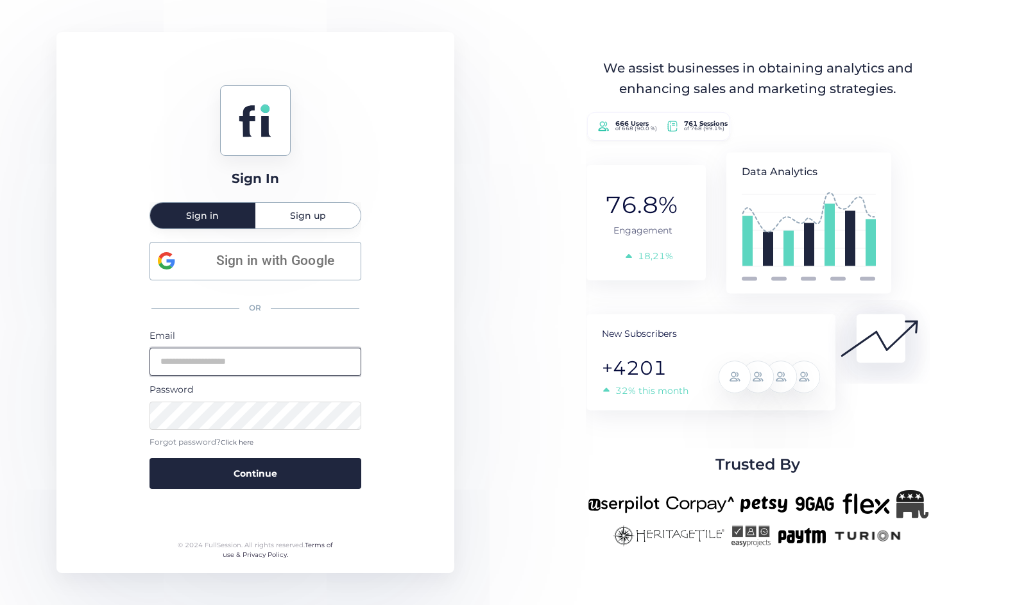
type input "**********"
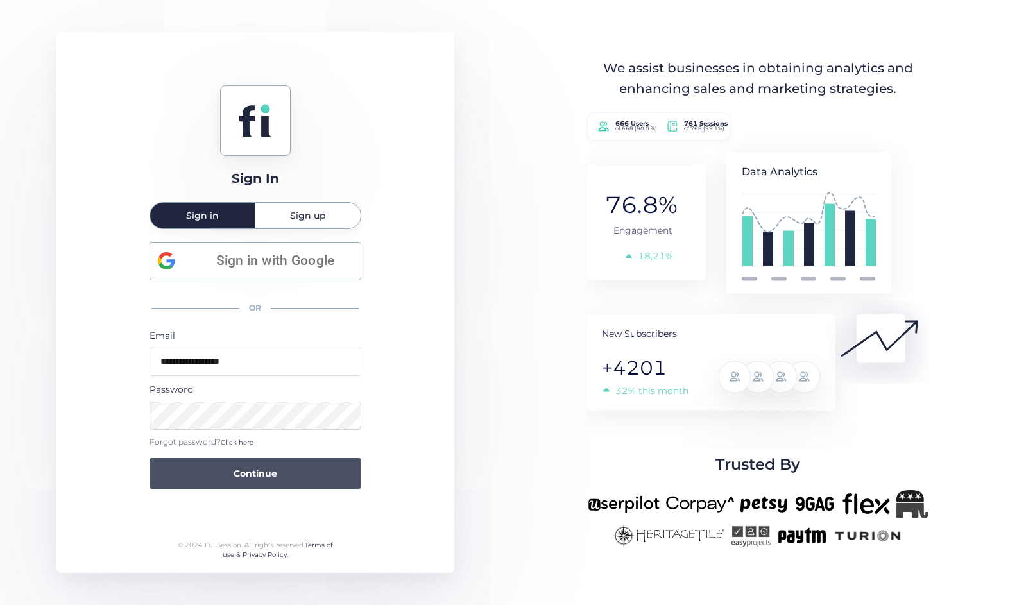
click at [278, 468] on button "Continue" at bounding box center [255, 473] width 212 height 31
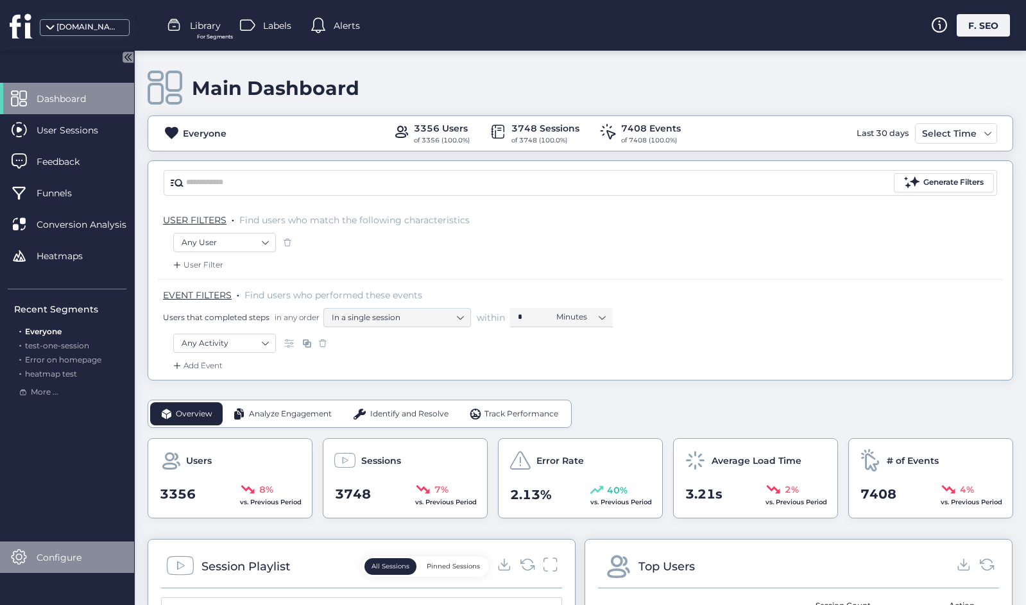
click at [83, 558] on span "Configure" at bounding box center [69, 557] width 64 height 14
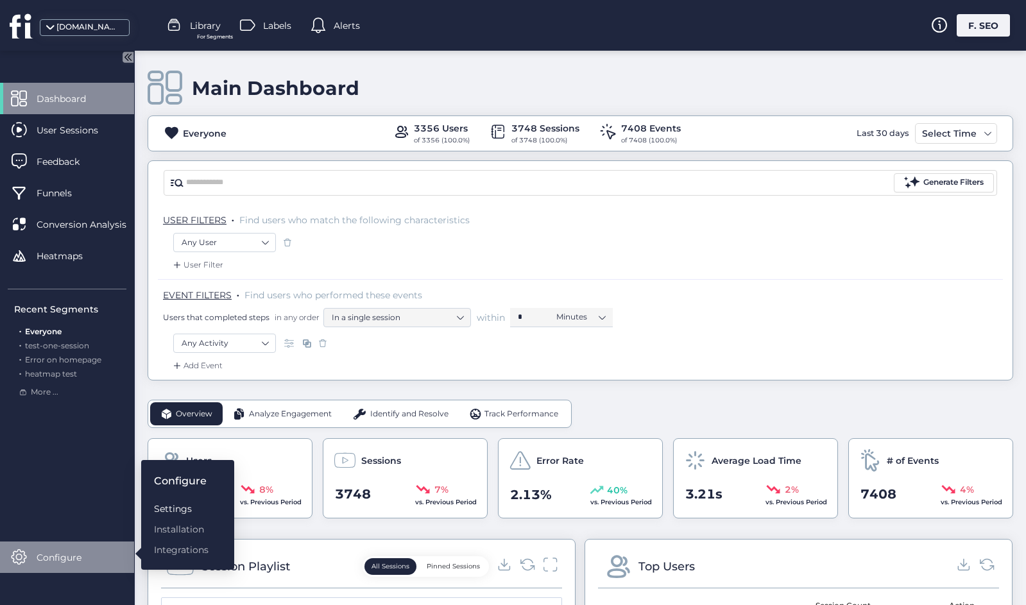
click at [179, 503] on div "Settings" at bounding box center [181, 509] width 55 height 14
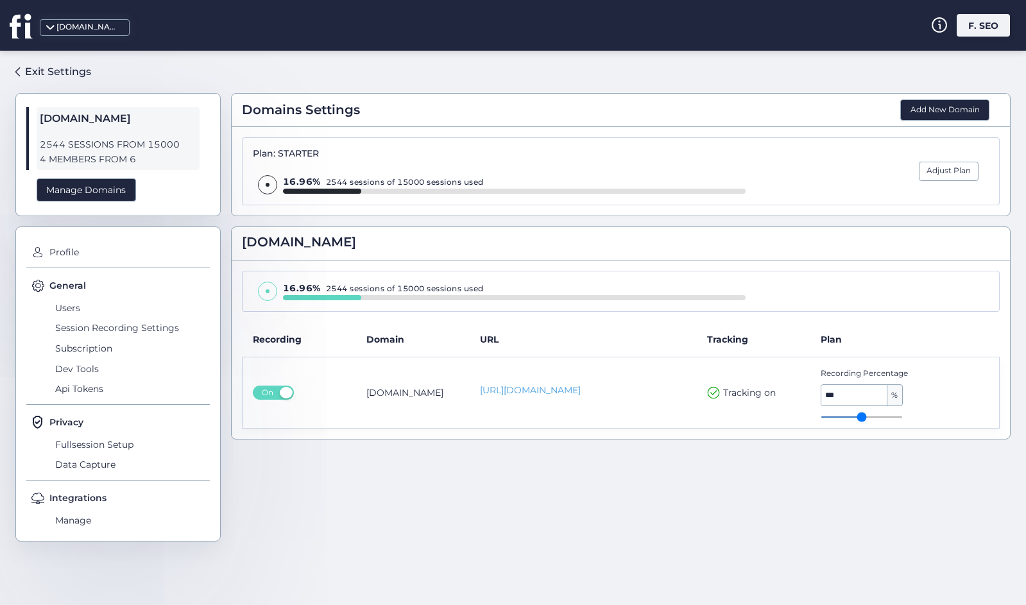
type input "**"
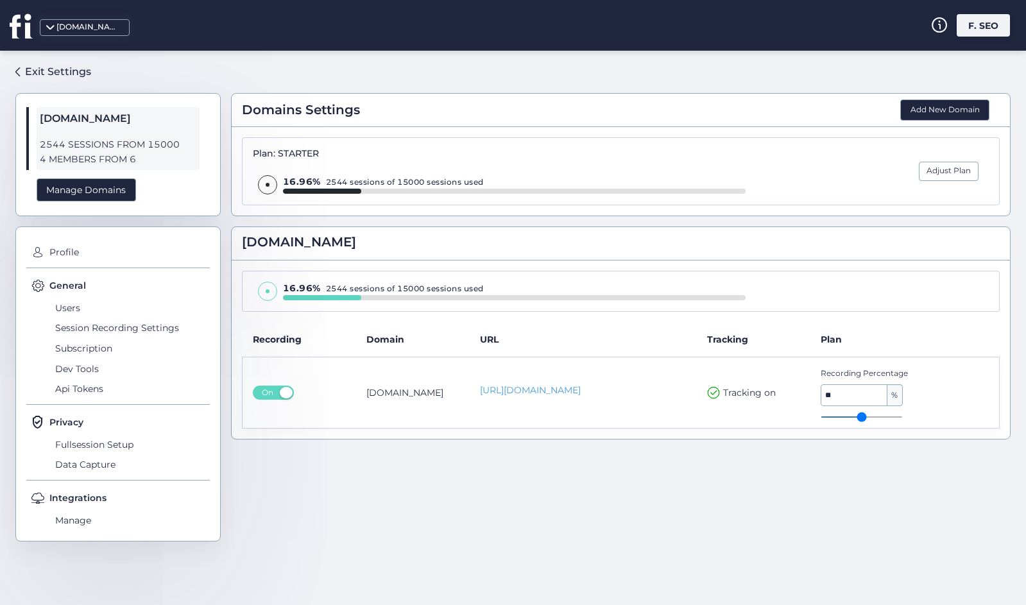
type input "**"
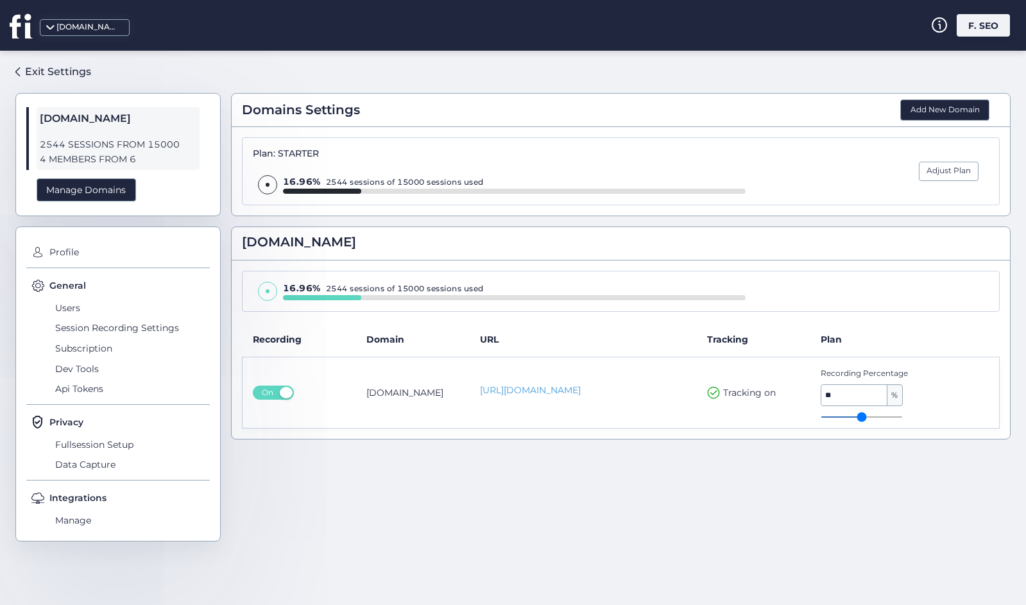
type input "**"
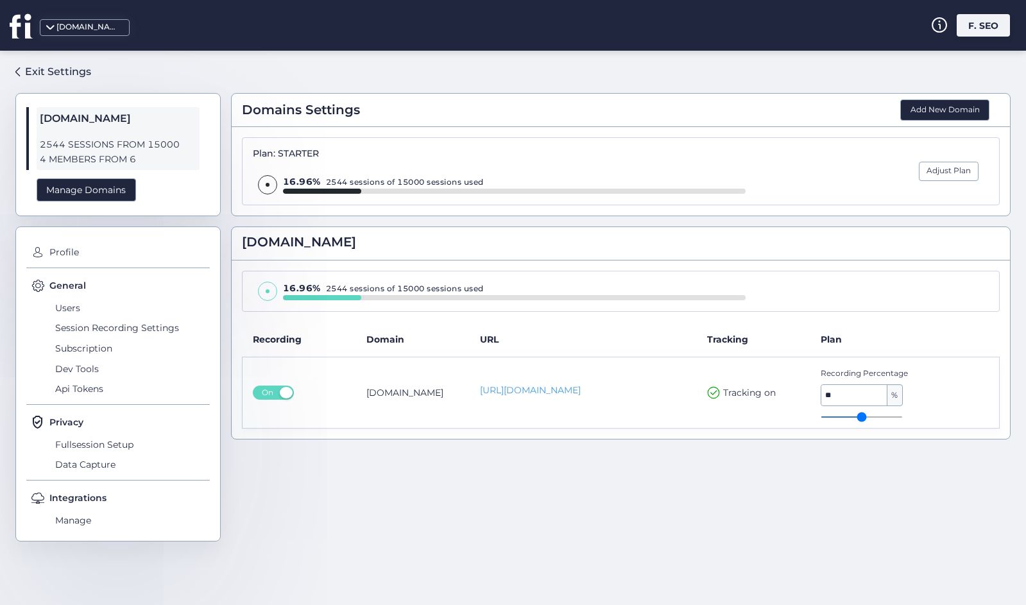
type input "**"
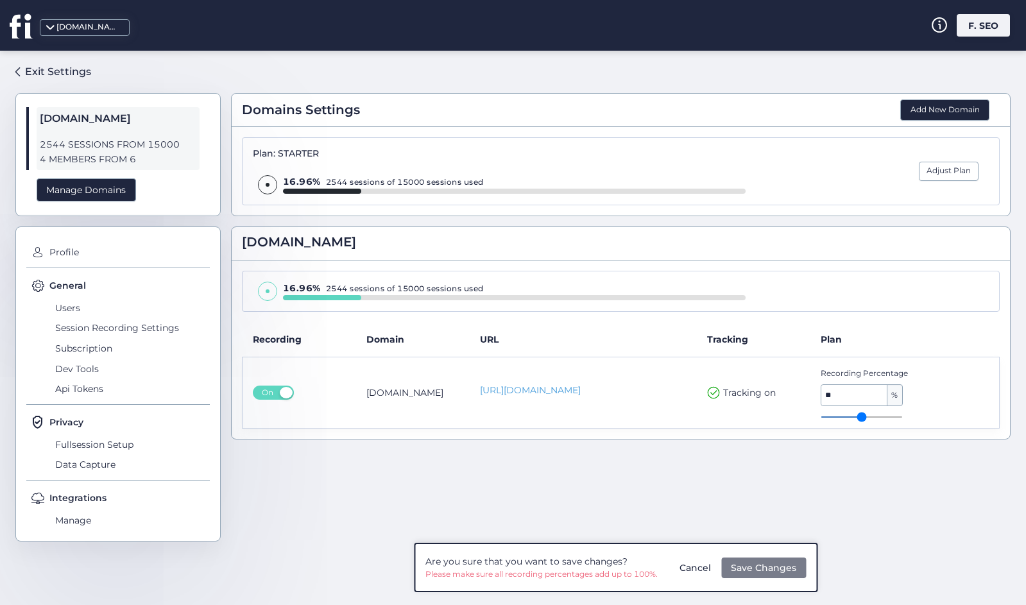
type input "**"
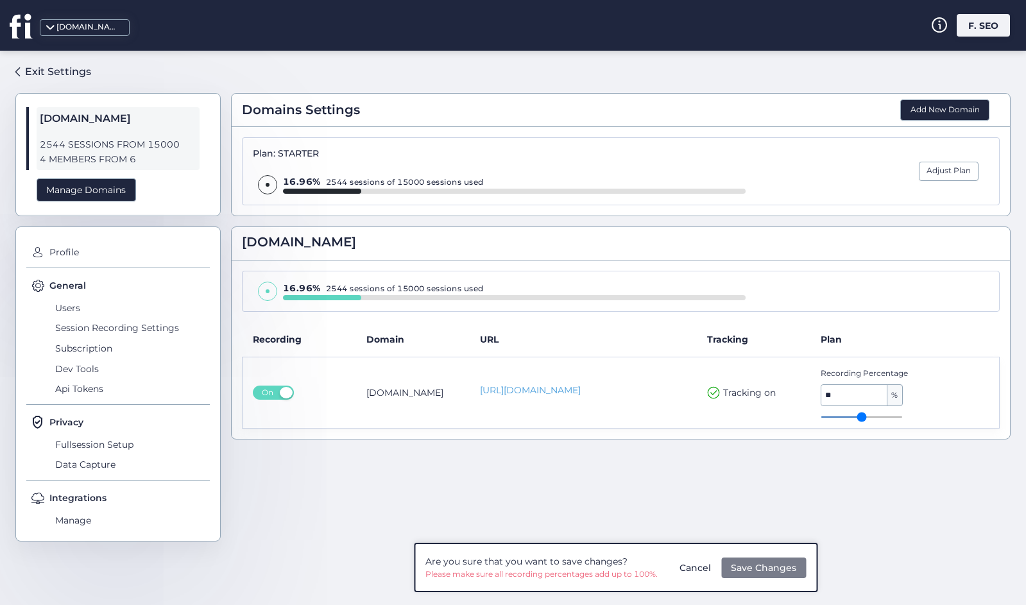
type input "**"
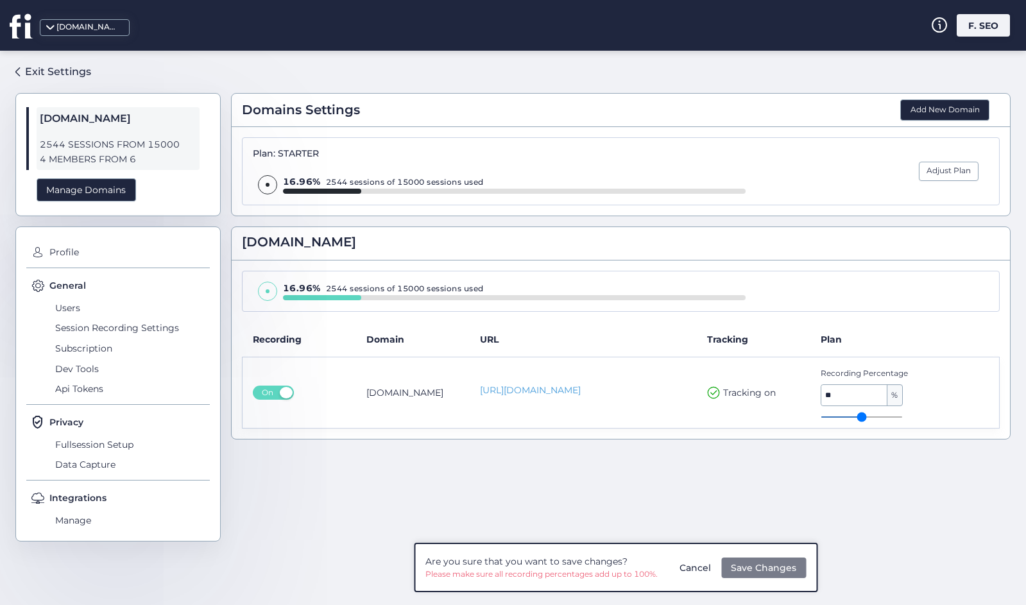
type input "**"
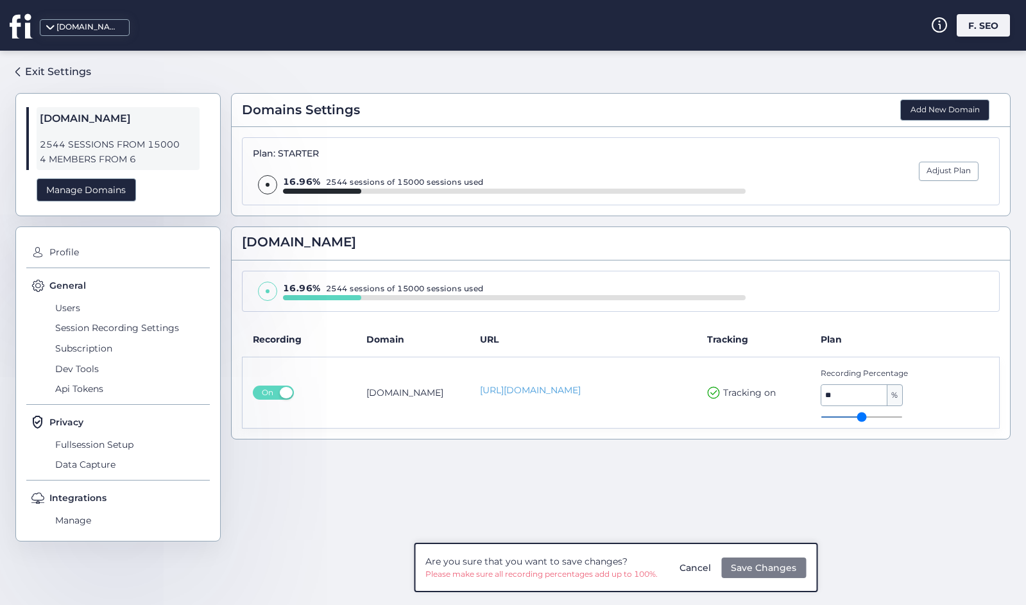
type input "**"
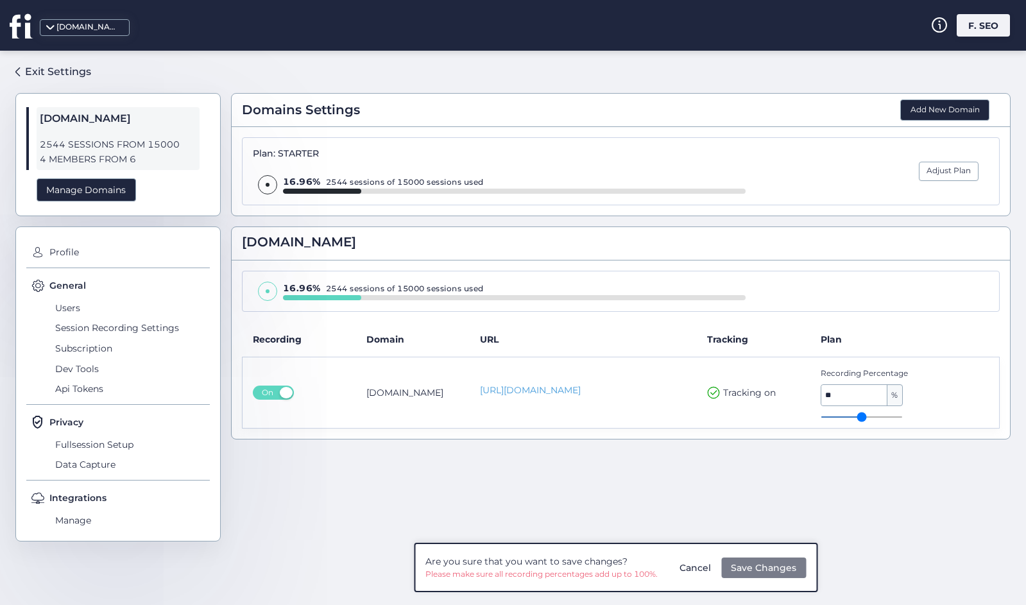
type input "**"
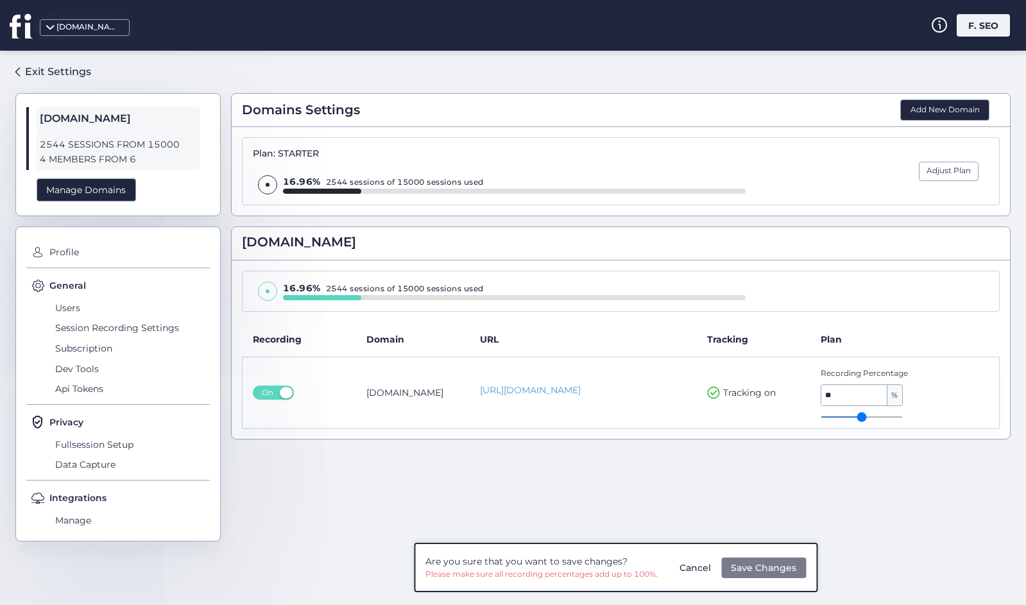
type input "**"
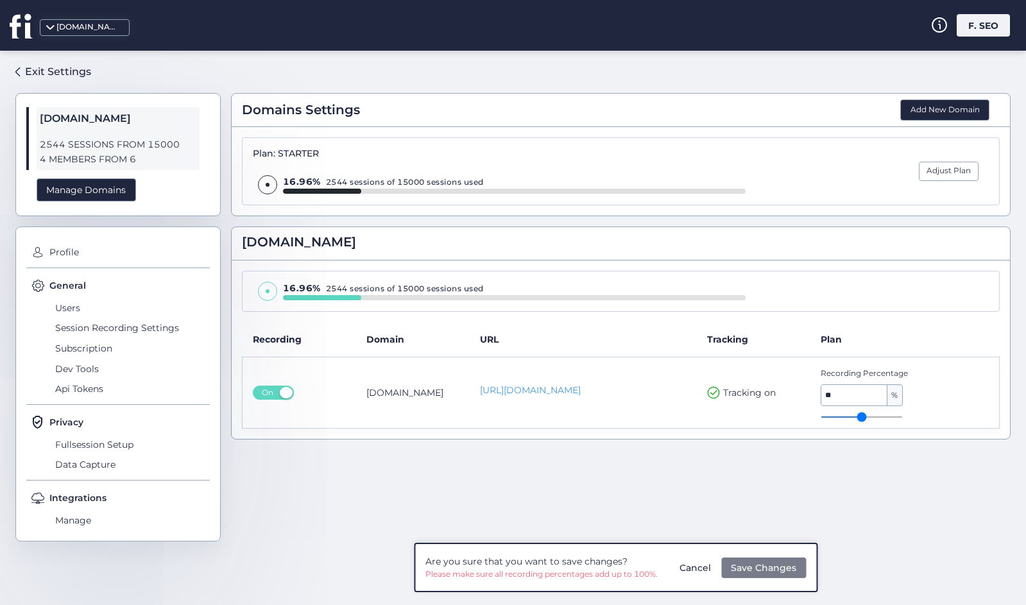
type input "**"
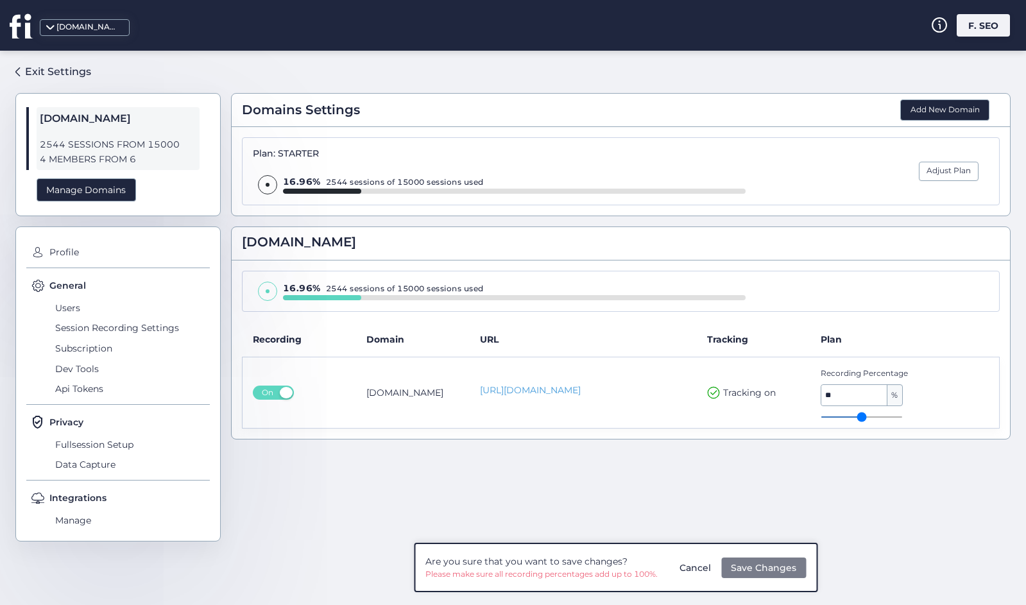
type input "**"
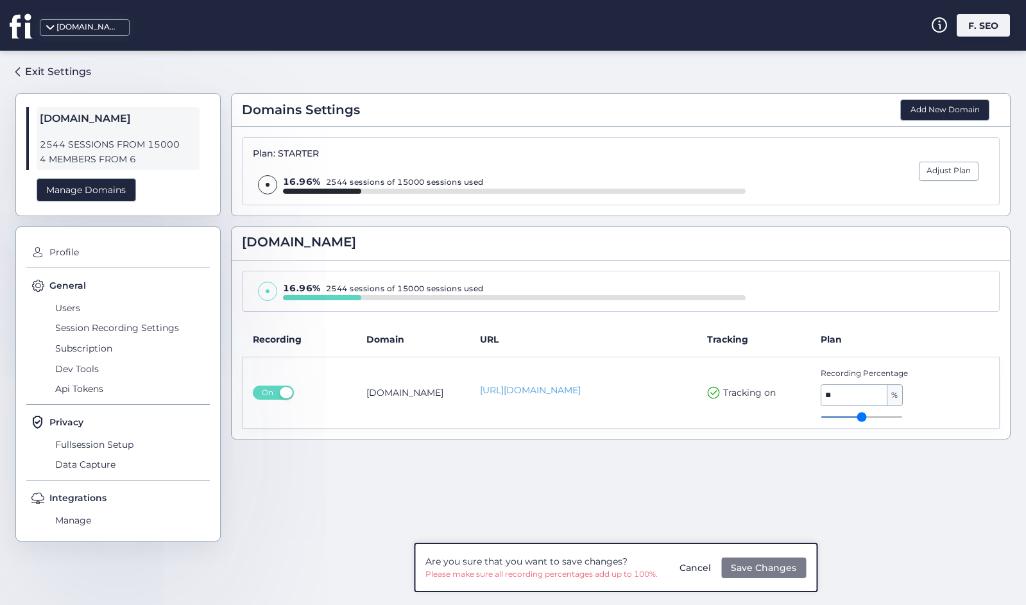
type input "**"
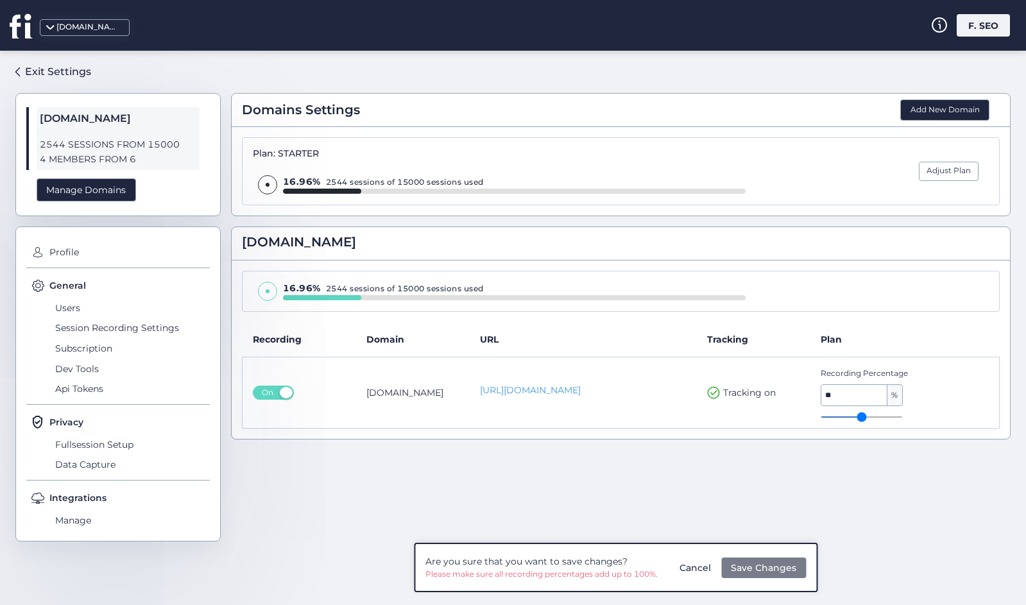
type input "**"
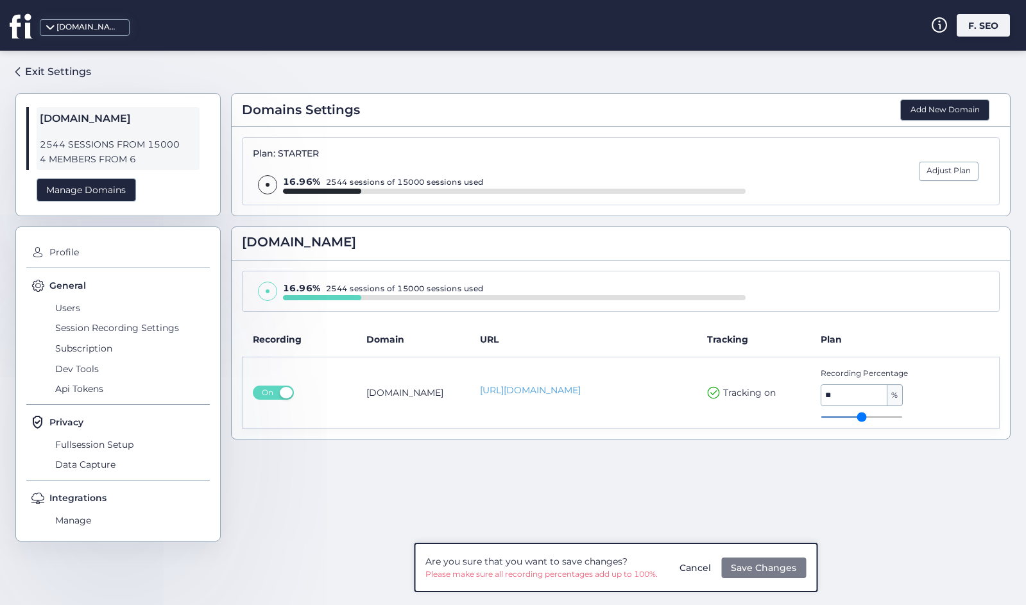
type input "**"
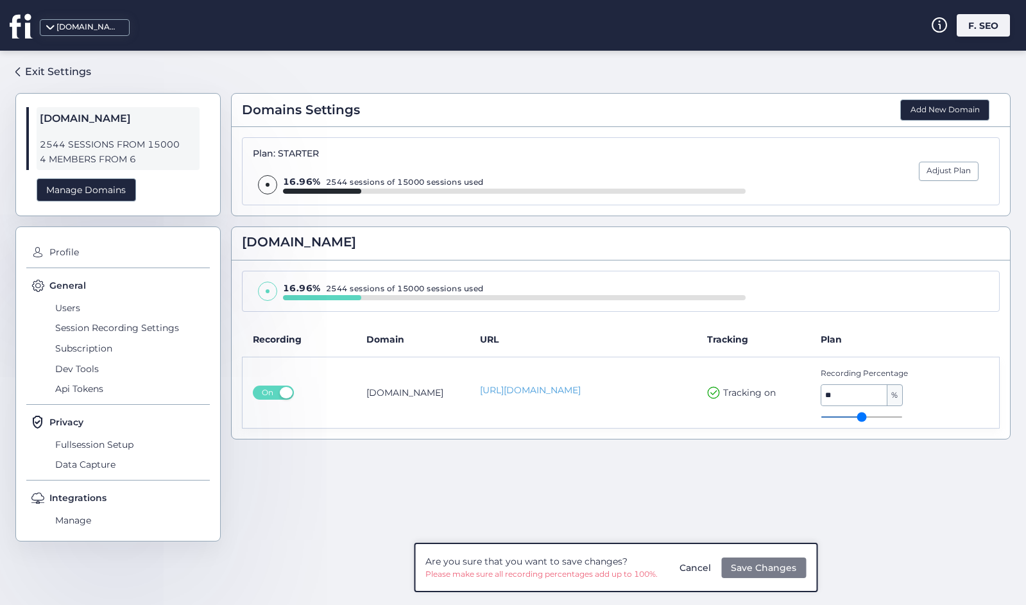
type input "**"
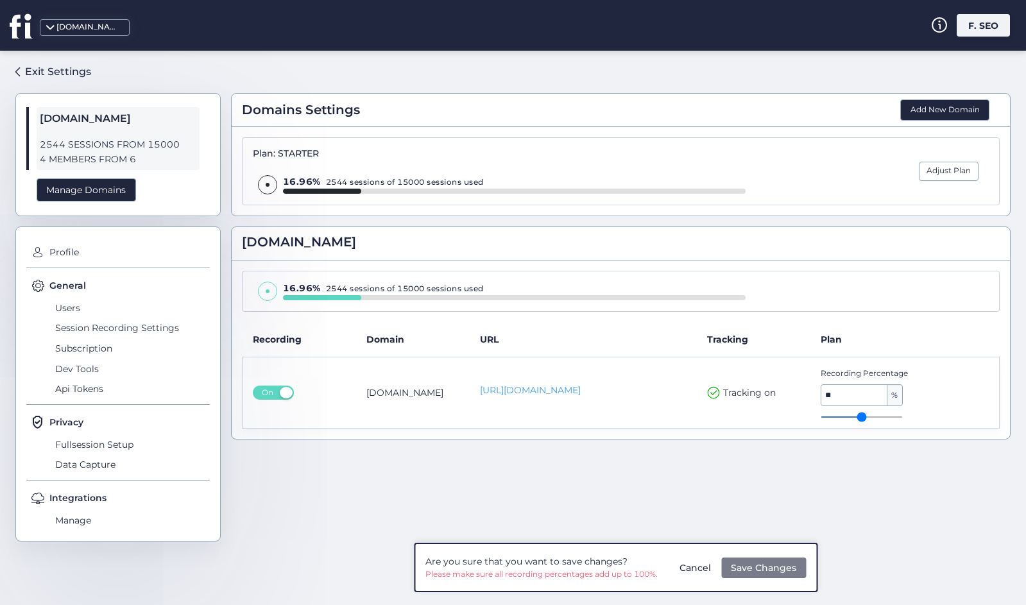
type input "**"
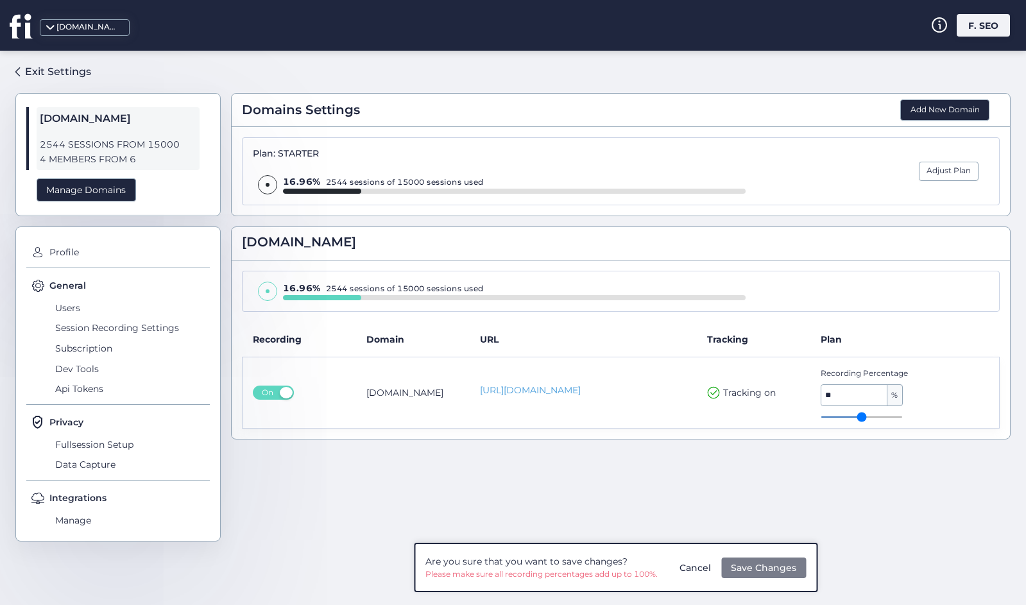
type input "**"
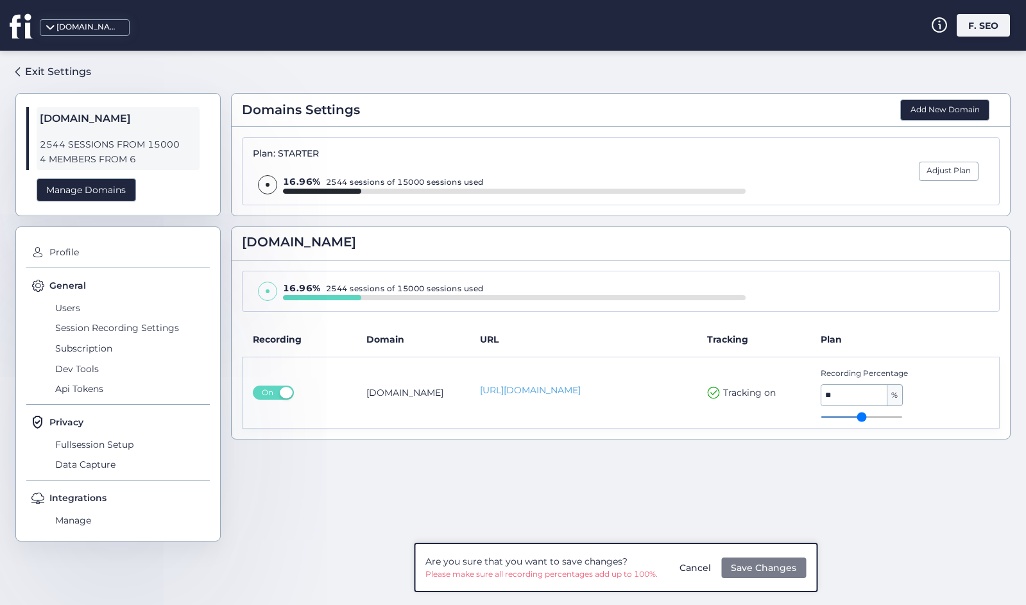
type input "**"
type input "***"
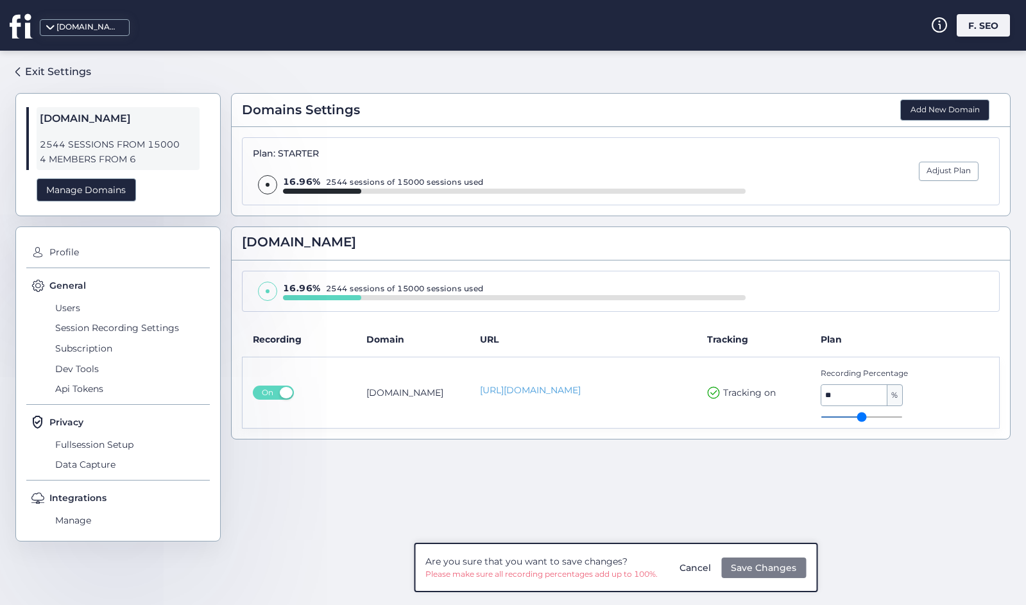
type input "***"
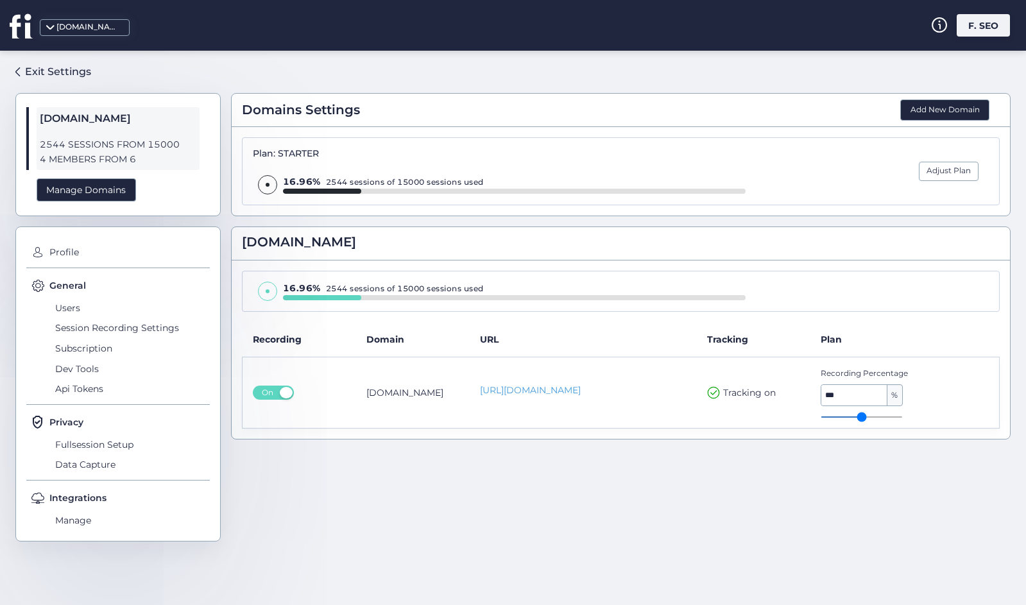
drag, startPoint x: 895, startPoint y: 414, endPoint x: 927, endPoint y: 410, distance: 31.7
click at [927, 410] on div "Recording Percentage *** %" at bounding box center [887, 393] width 135 height 50
click at [86, 373] on span "Dev Tools" at bounding box center [131, 369] width 158 height 21
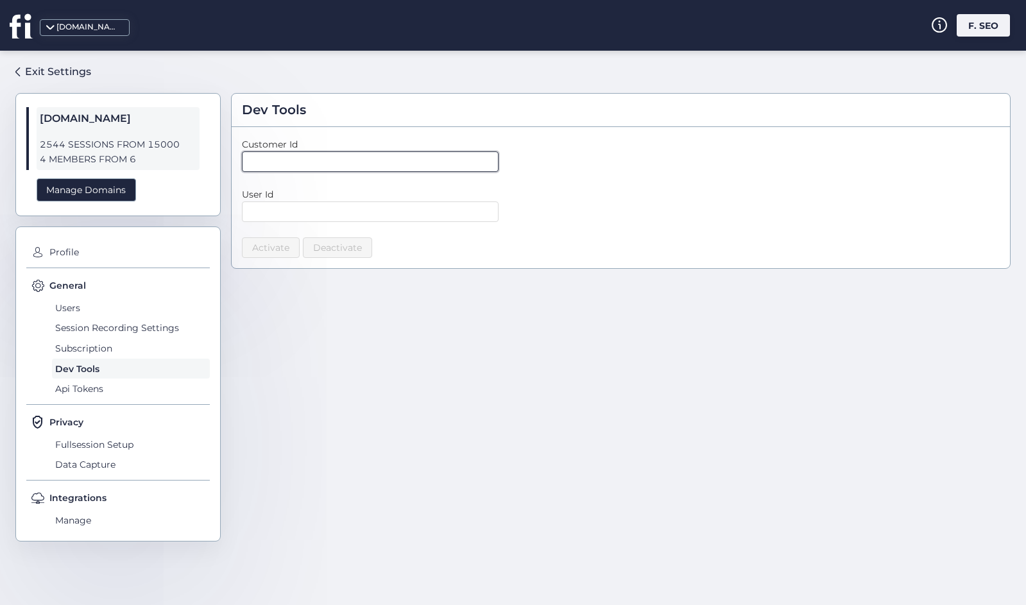
click at [292, 156] on input "text" at bounding box center [370, 161] width 257 height 21
paste input "**********"
type input "**********"
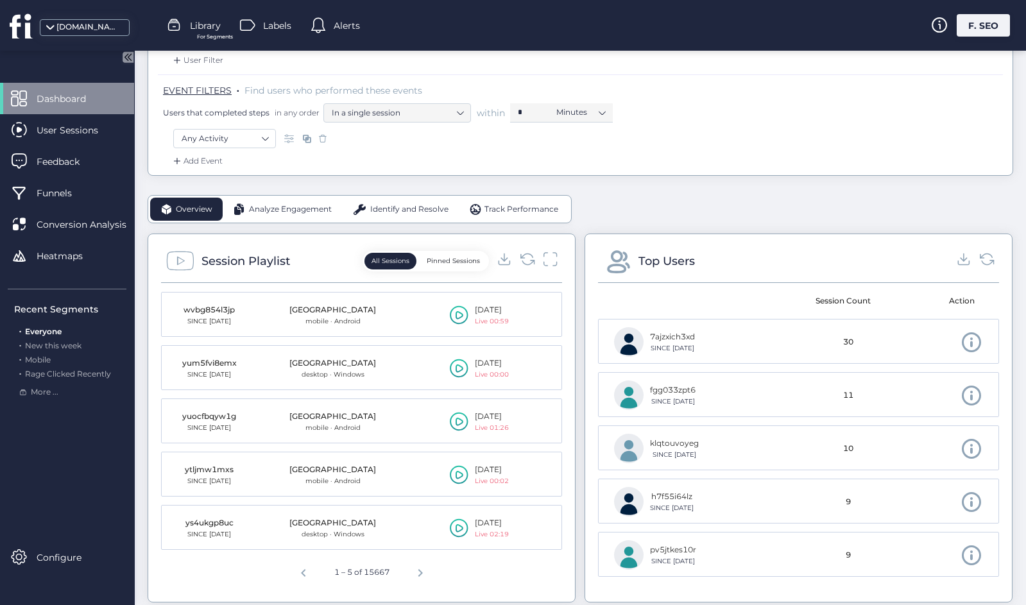
scroll to position [209, 0]
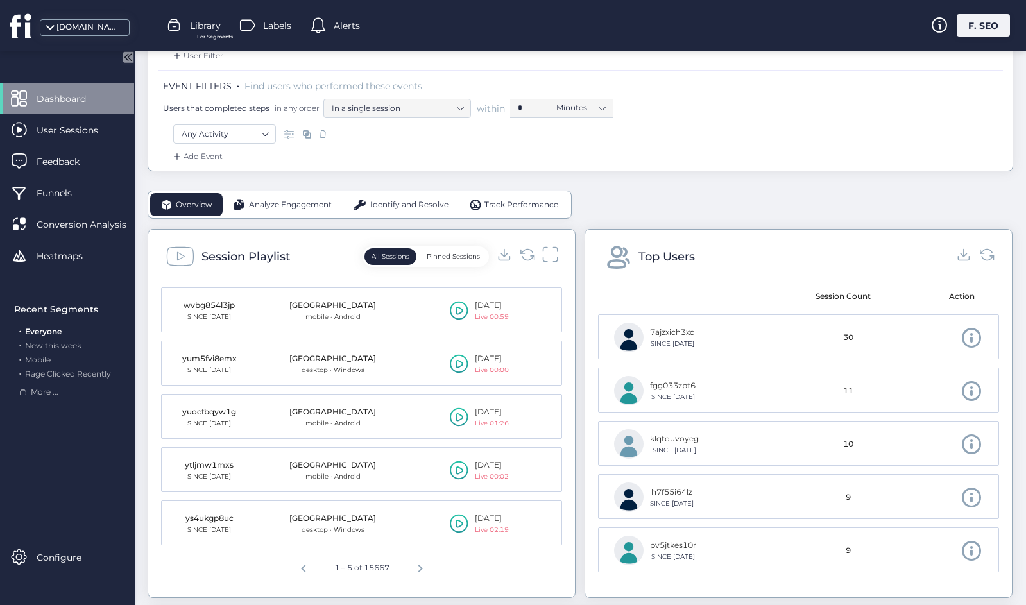
click at [553, 254] on icon at bounding box center [550, 254] width 17 height 17
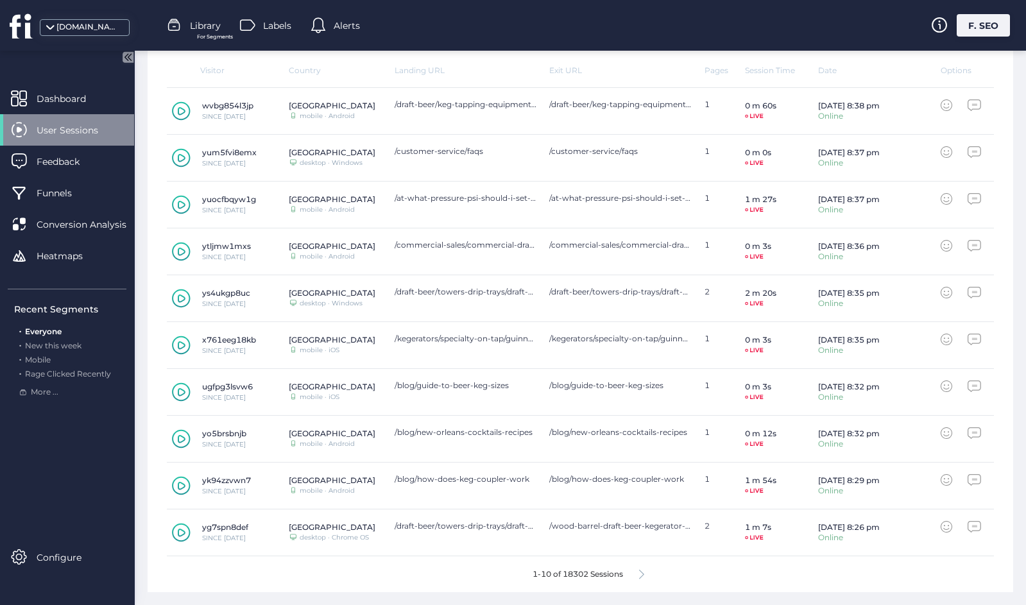
scroll to position [397, 0]
click at [643, 577] on icon at bounding box center [641, 575] width 5 height 10
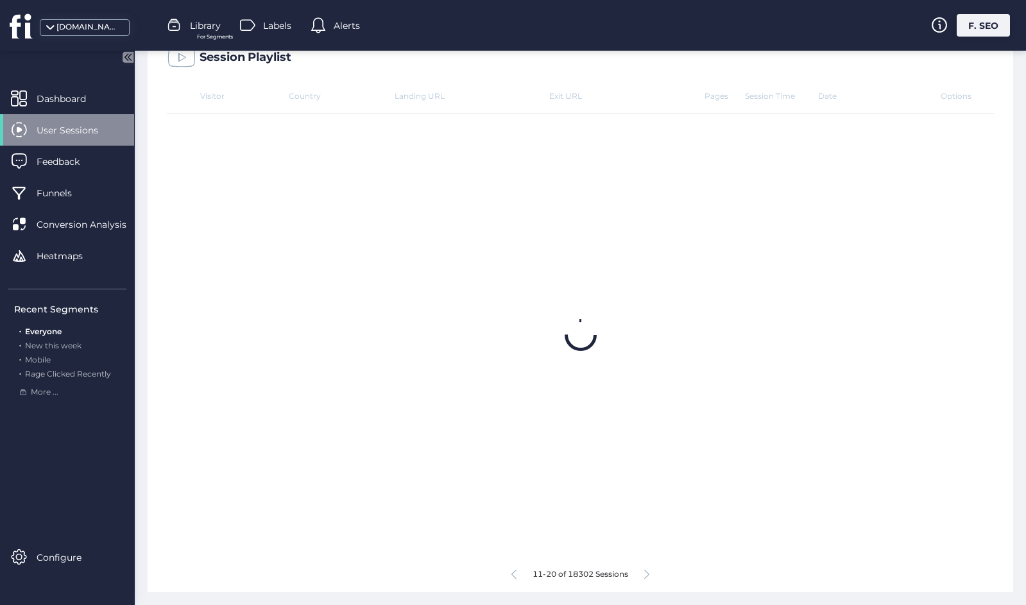
scroll to position [371, 0]
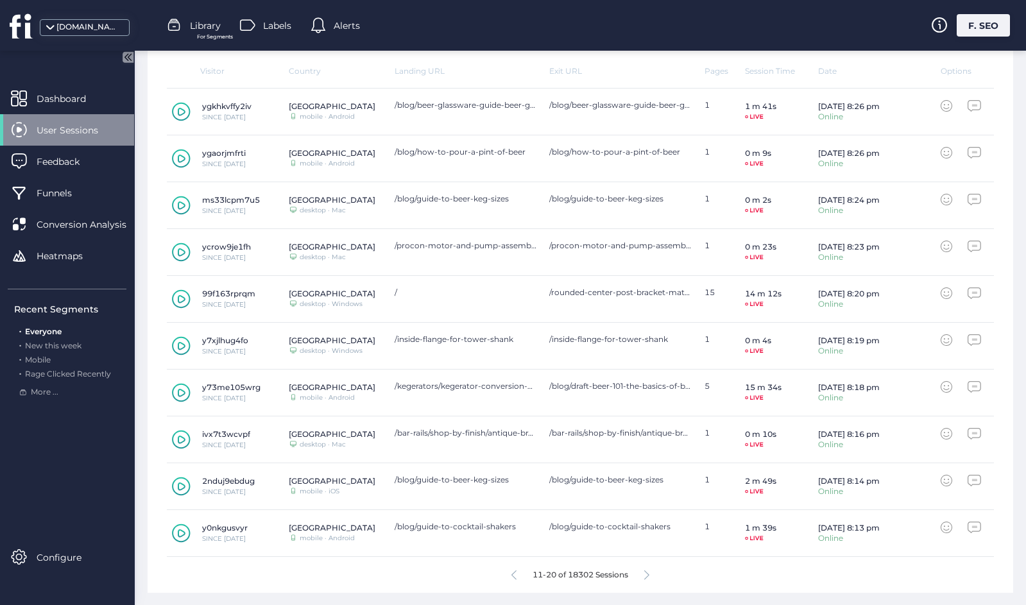
click at [648, 574] on icon at bounding box center [646, 575] width 5 height 10
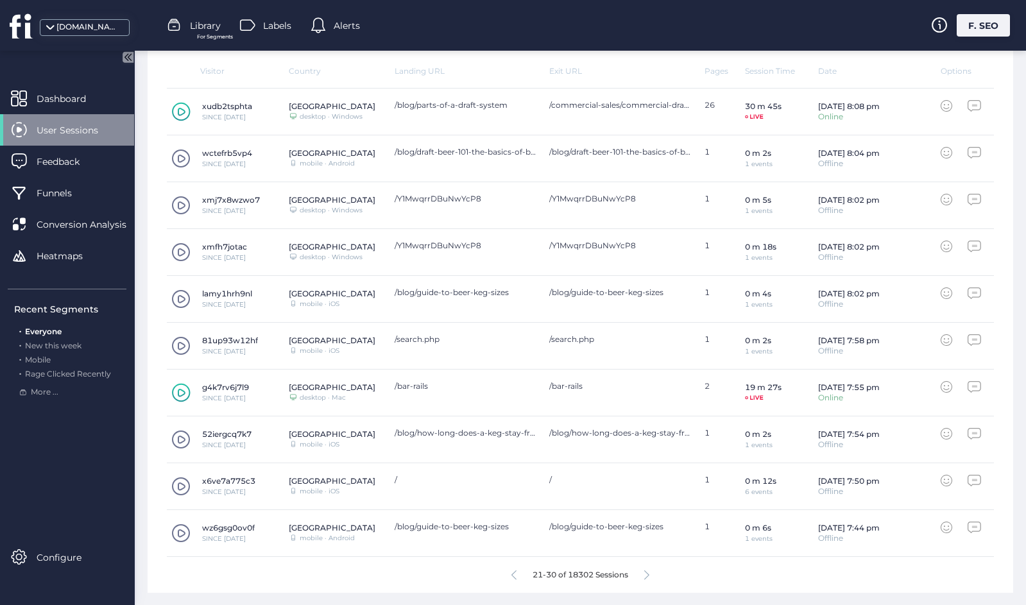
click at [648, 571] on icon at bounding box center [646, 575] width 5 height 10
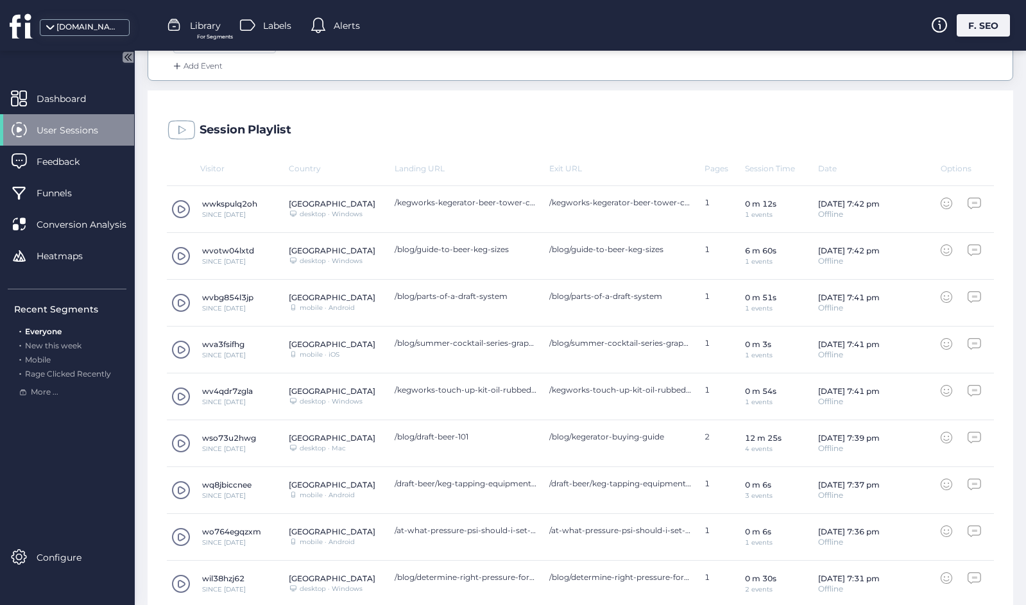
scroll to position [305, 0]
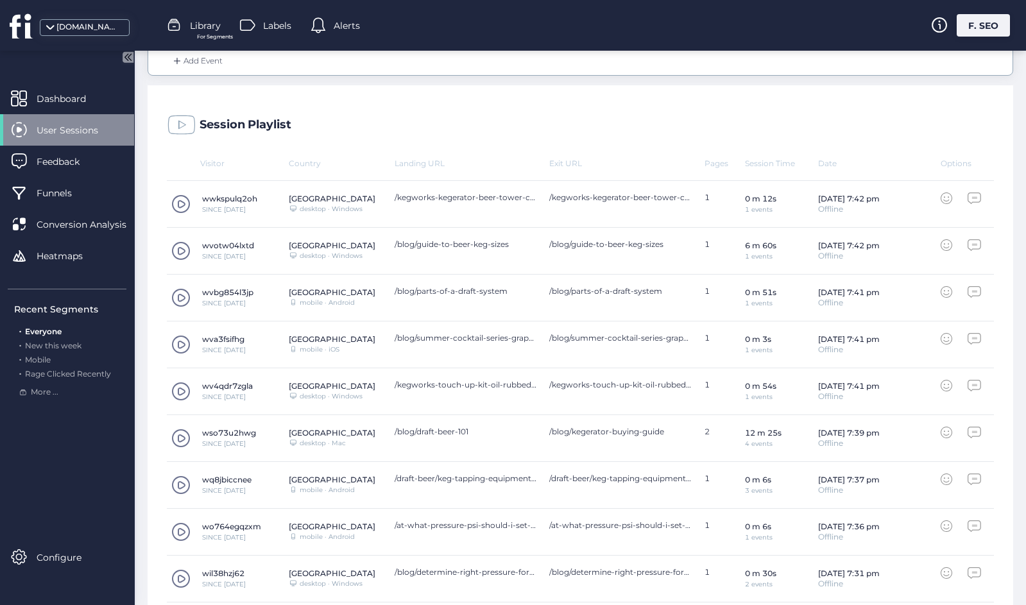
click at [182, 438] on span at bounding box center [180, 437] width 19 height 19
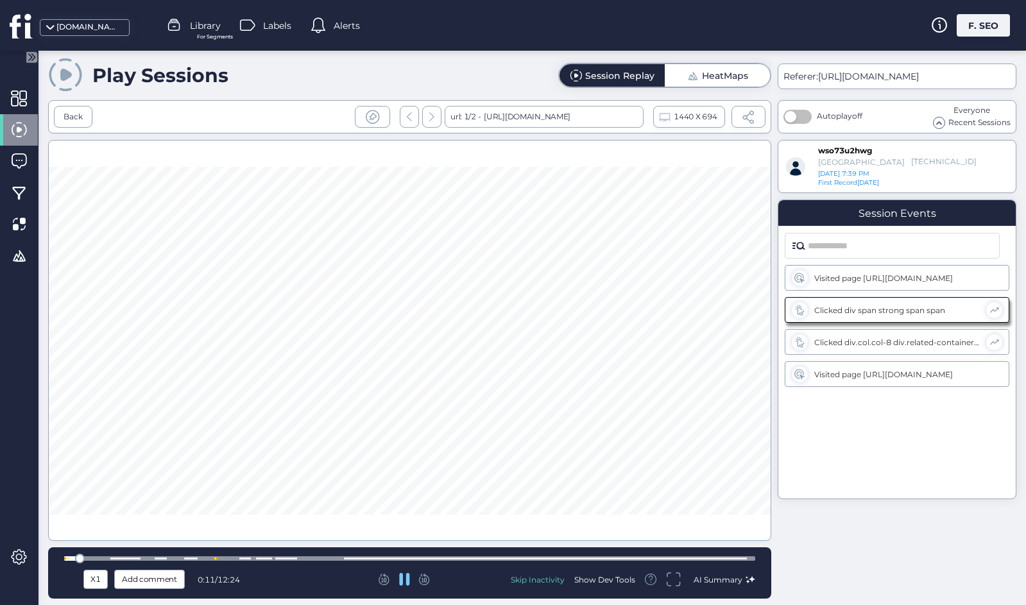
click at [210, 554] on div at bounding box center [409, 559] width 691 height 10
click at [224, 554] on div at bounding box center [409, 559] width 691 height 10
click at [200, 557] on div at bounding box center [409, 558] width 691 height 4
click at [232, 557] on div at bounding box center [409, 558] width 691 height 4
drag, startPoint x: 208, startPoint y: 555, endPoint x: 221, endPoint y: 554, distance: 12.2
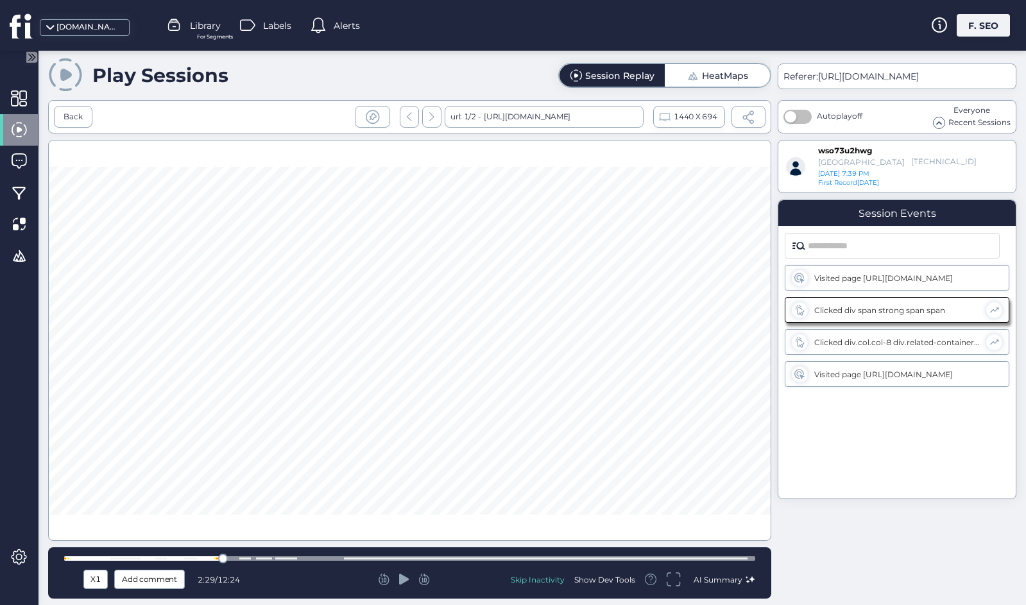
click at [220, 554] on div at bounding box center [409, 559] width 691 height 10
click at [409, 581] on icon at bounding box center [404, 579] width 10 height 13
click at [400, 578] on icon at bounding box center [404, 578] width 10 height 11
click at [319, 559] on div at bounding box center [409, 558] width 691 height 4
click at [312, 556] on div at bounding box center [409, 558] width 691 height 4
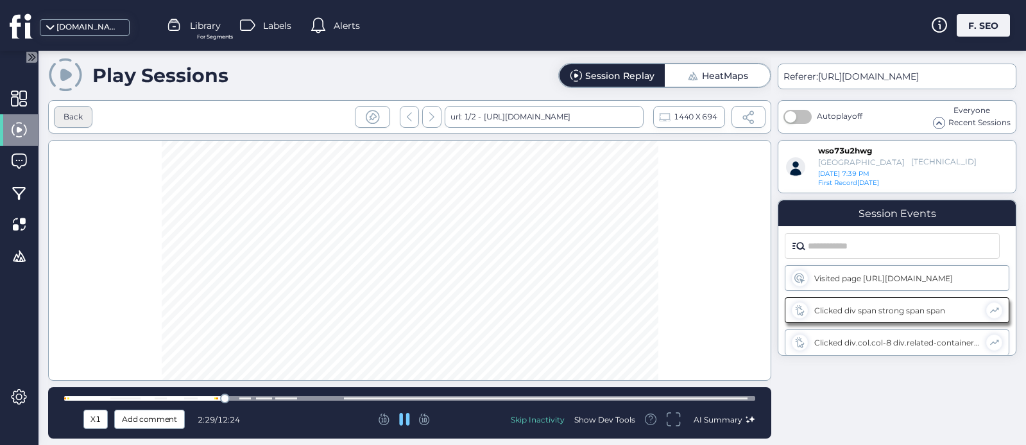
click at [79, 122] on div "Back" at bounding box center [73, 117] width 19 height 12
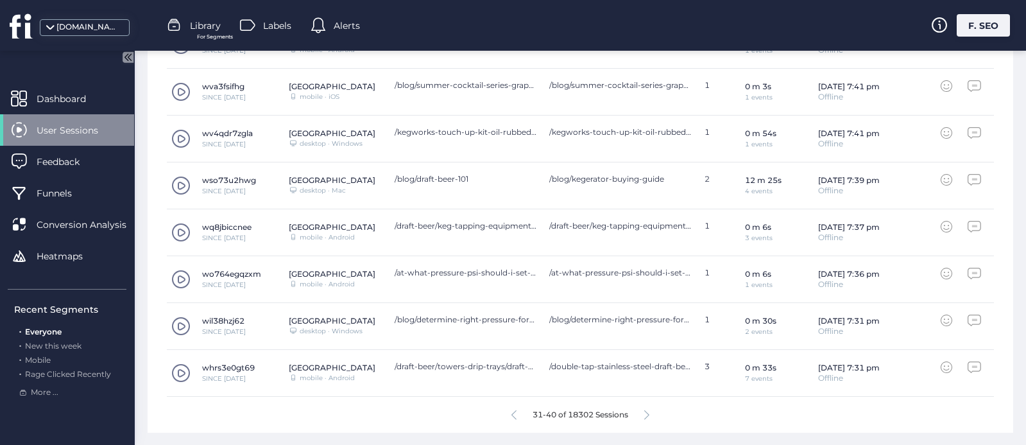
click at [646, 414] on icon at bounding box center [646, 415] width 5 height 10
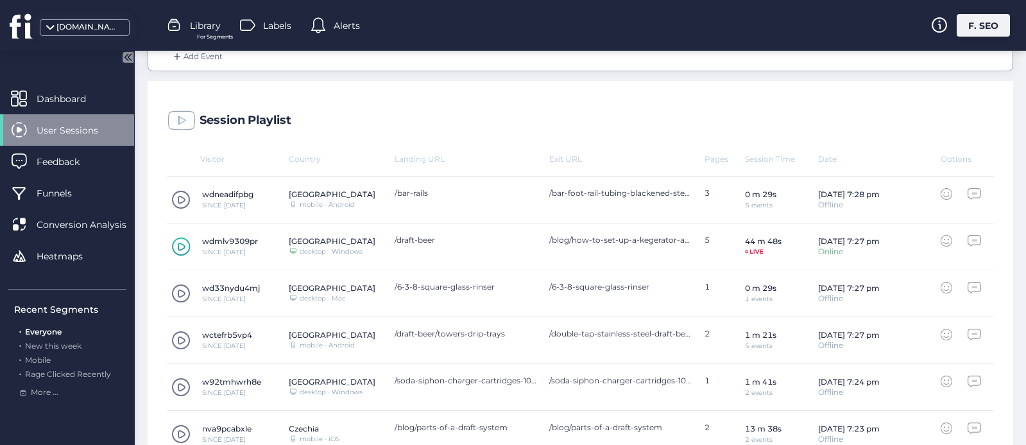
scroll to position [274, 0]
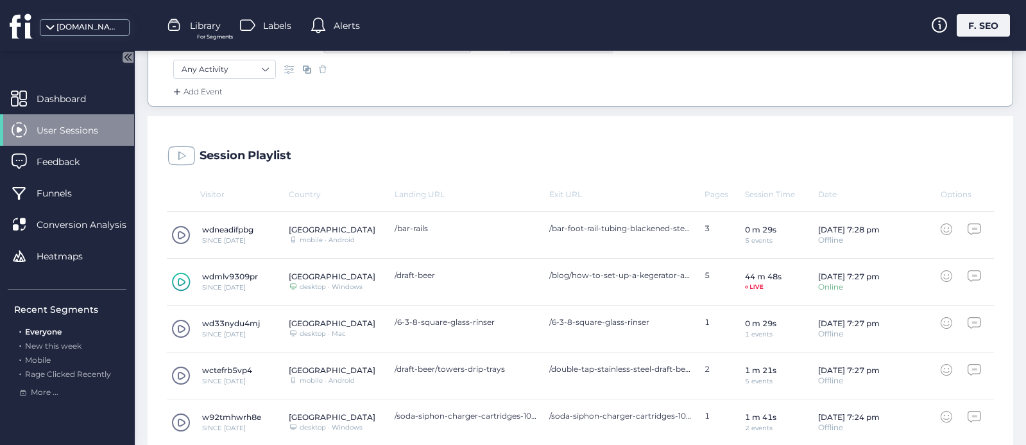
click at [820, 186] on div "Session Playlist" at bounding box center [580, 152] width 865 height 73
click at [821, 191] on div "Date" at bounding box center [879, 194] width 122 height 10
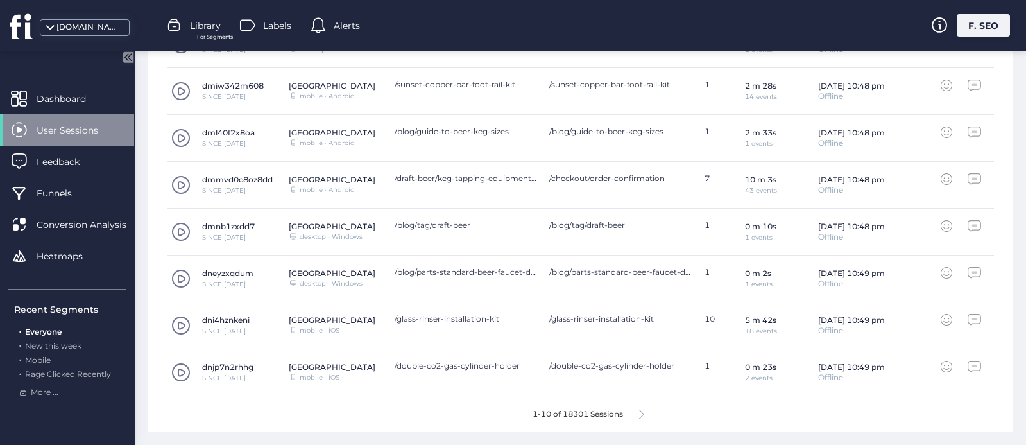
scroll to position [557, 0]
click at [641, 417] on icon at bounding box center [641, 415] width 5 height 10
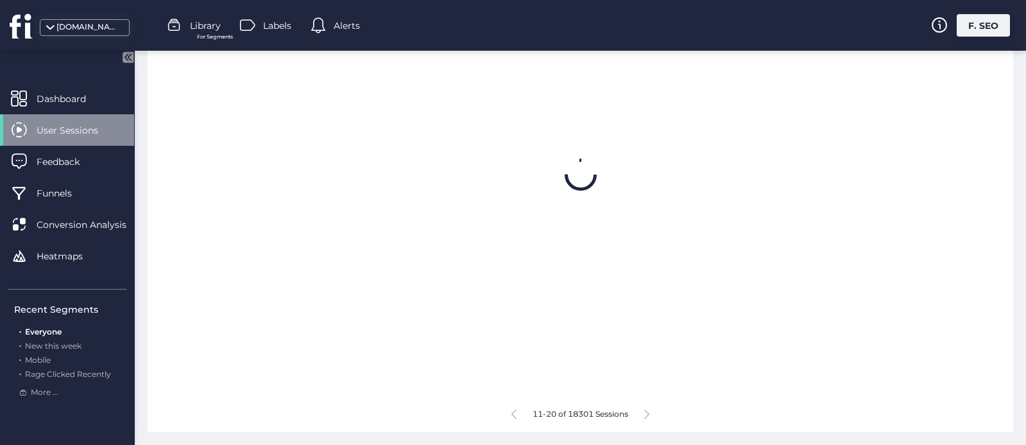
scroll to position [532, 0]
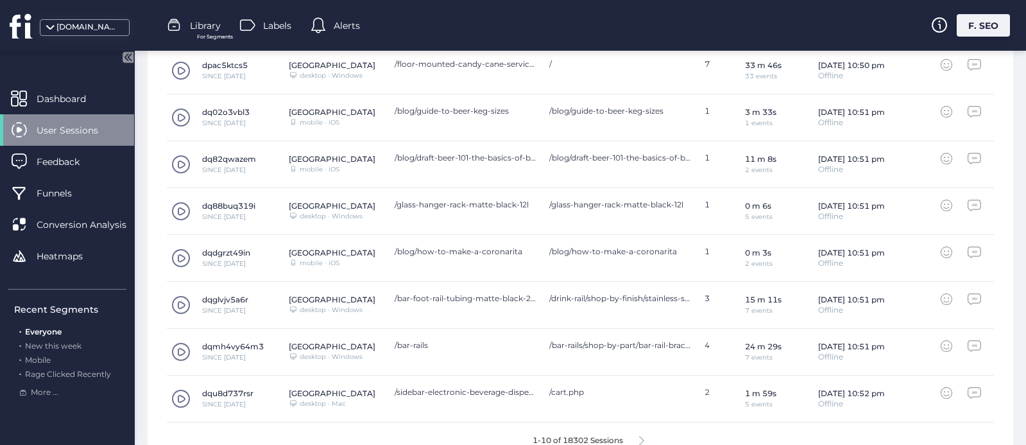
click at [644, 439] on icon at bounding box center [641, 441] width 5 height 10
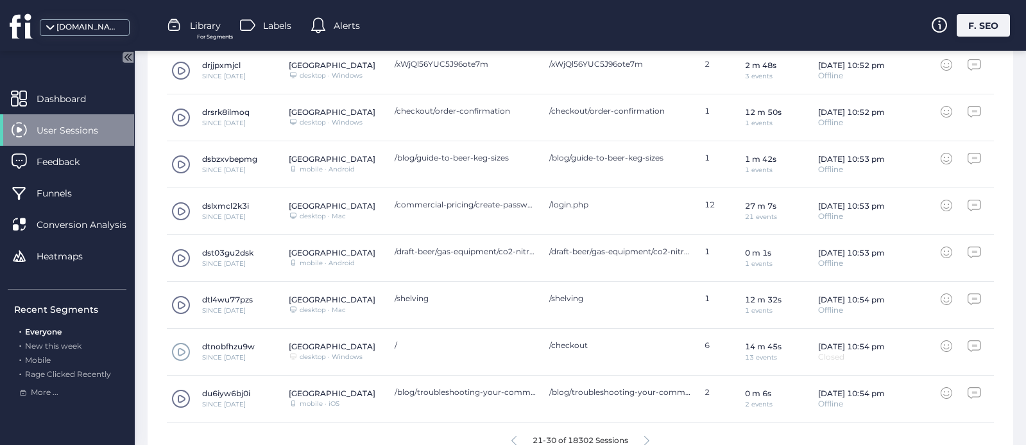
click at [175, 353] on span at bounding box center [180, 351] width 19 height 19
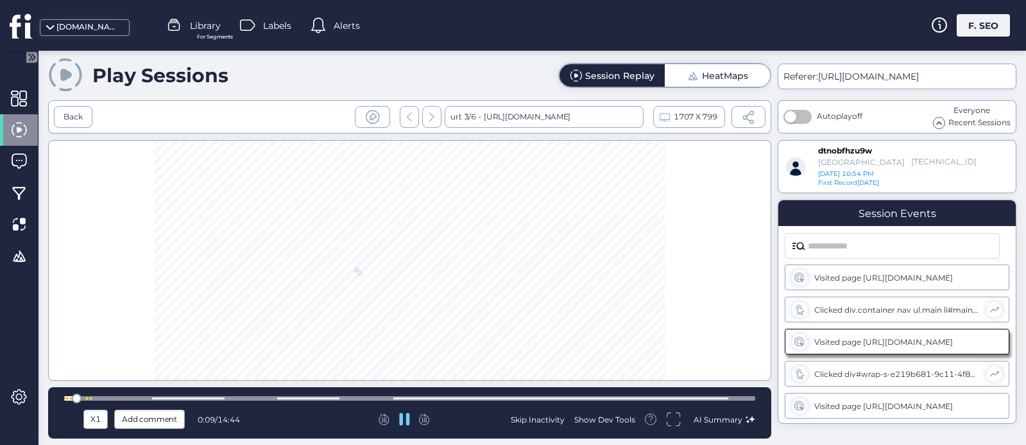
scroll to position [97, 0]
click at [102, 398] on div at bounding box center [409, 398] width 691 height 4
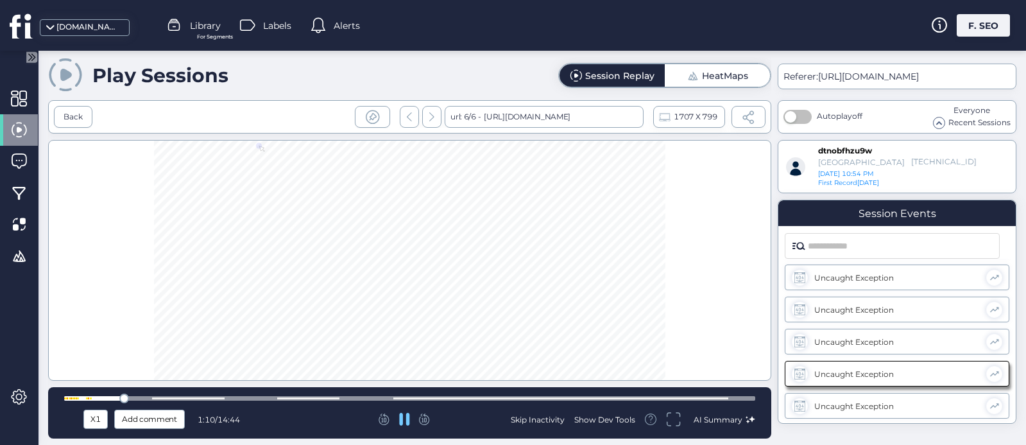
scroll to position [3079, 0]
click at [611, 416] on div "Show Dev Tools" at bounding box center [604, 419] width 61 height 11
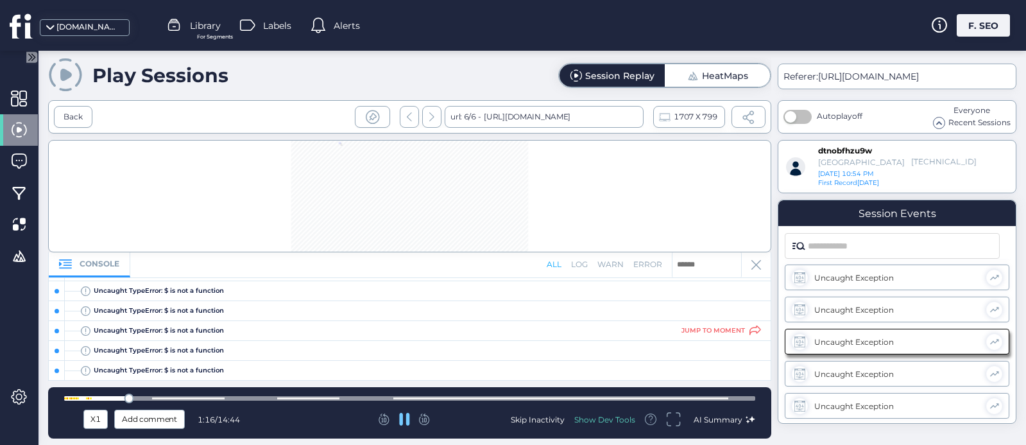
scroll to position [0, 0]
click at [726, 369] on div "jump to moment" at bounding box center [721, 370] width 80 height 10
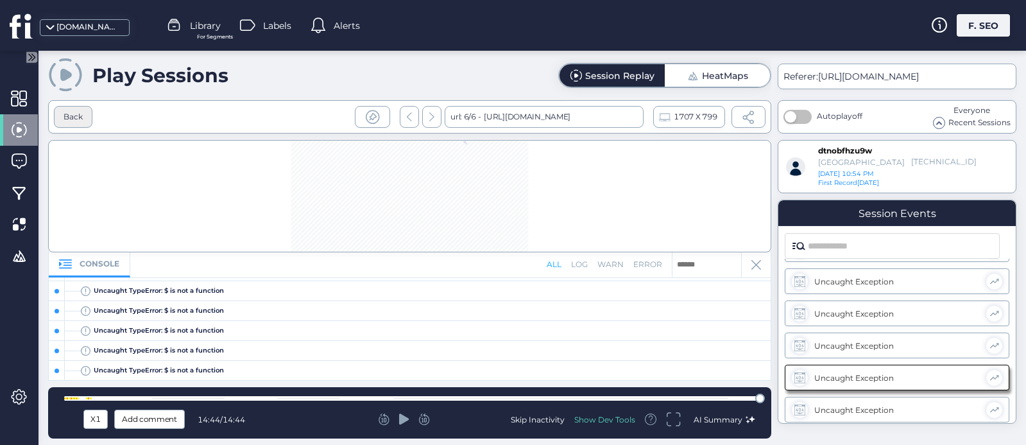
click at [86, 119] on div "Back" at bounding box center [73, 117] width 38 height 22
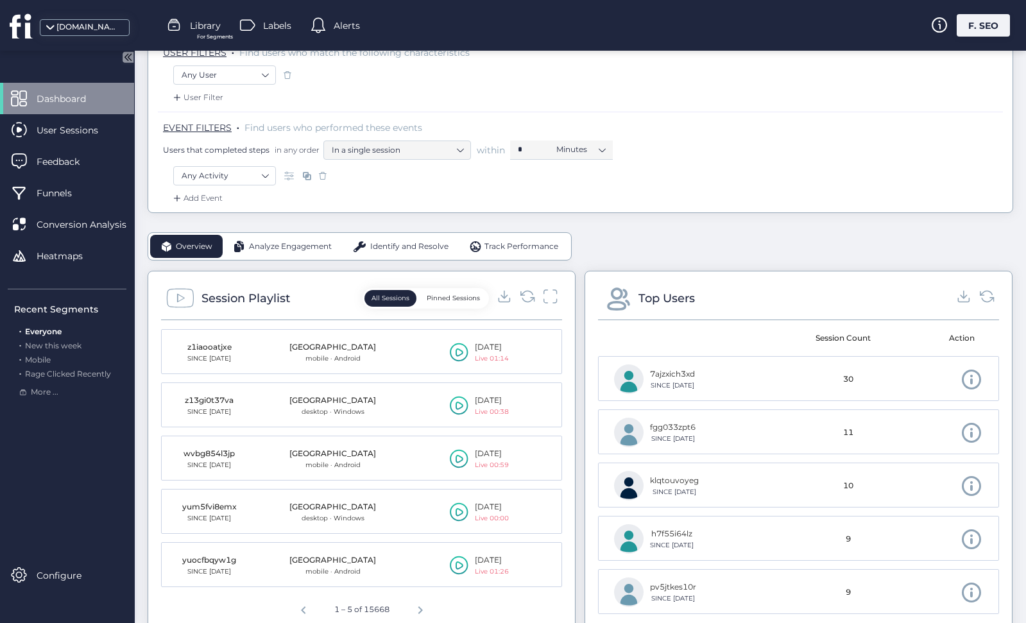
scroll to position [252, 0]
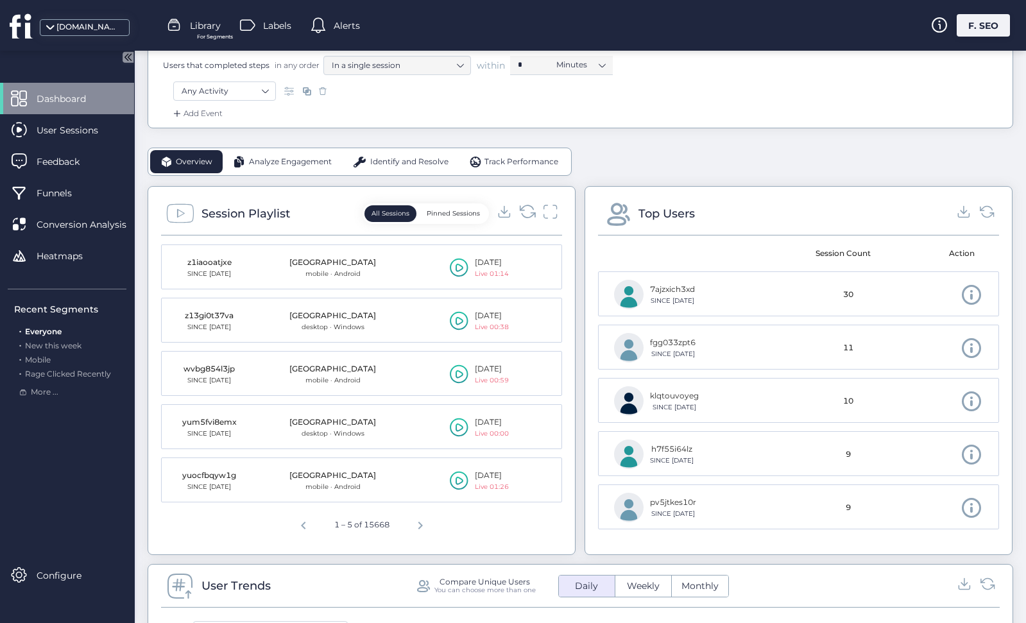
click at [527, 212] on icon at bounding box center [527, 211] width 17 height 17
click at [552, 208] on icon at bounding box center [550, 211] width 17 height 17
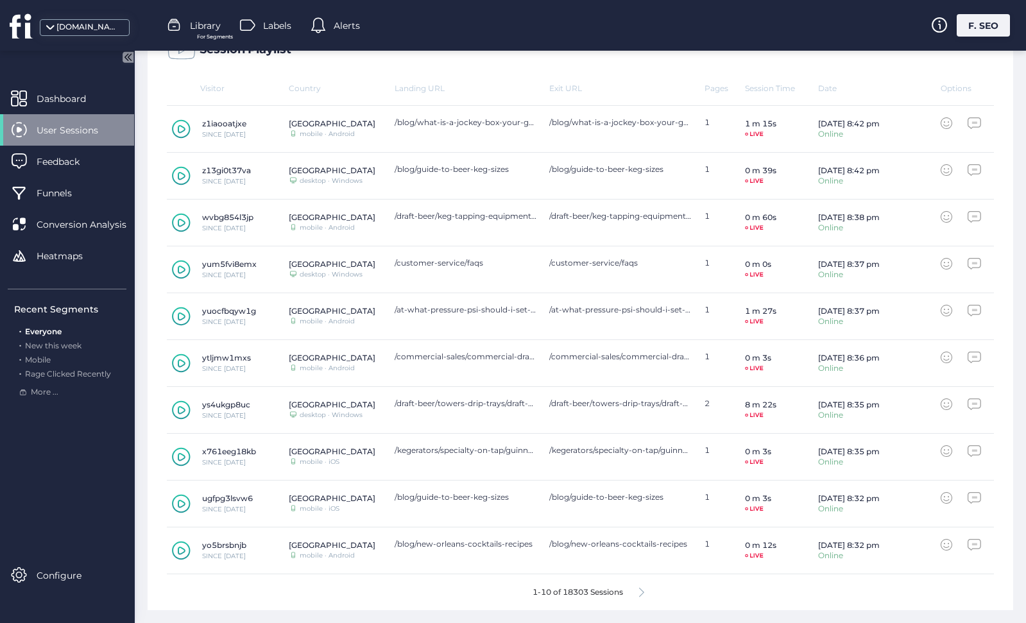
scroll to position [379, 0]
click at [638, 592] on div "1-10 of 18303 Sessions" at bounding box center [580, 593] width 827 height 36
click at [639, 592] on div "1-10 of 18303 Sessions" at bounding box center [580, 593] width 827 height 36
click at [644, 592] on icon at bounding box center [641, 593] width 5 height 10
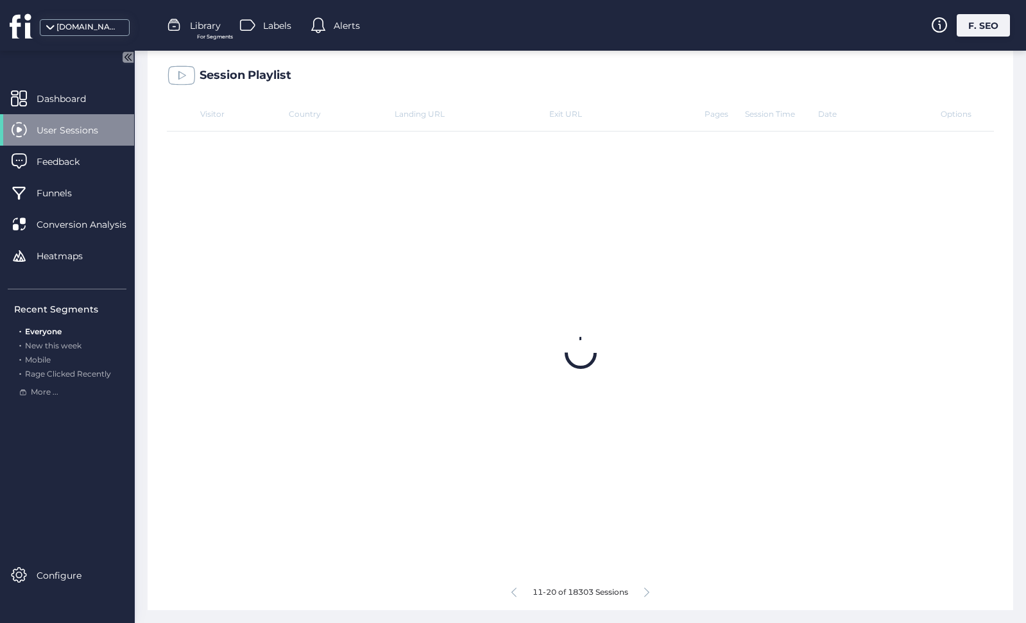
scroll to position [353, 0]
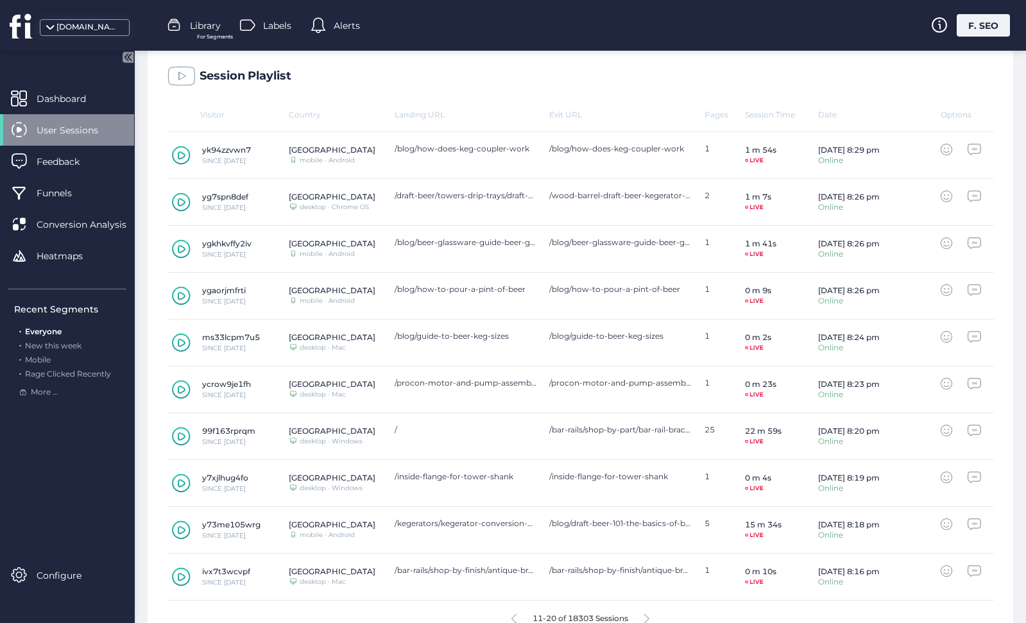
click at [648, 592] on div "ivx7t3wcvpf SINCE [DATE] United States Desktop/Laptop desktop · Mac /bar-rails/…" at bounding box center [580, 577] width 827 height 47
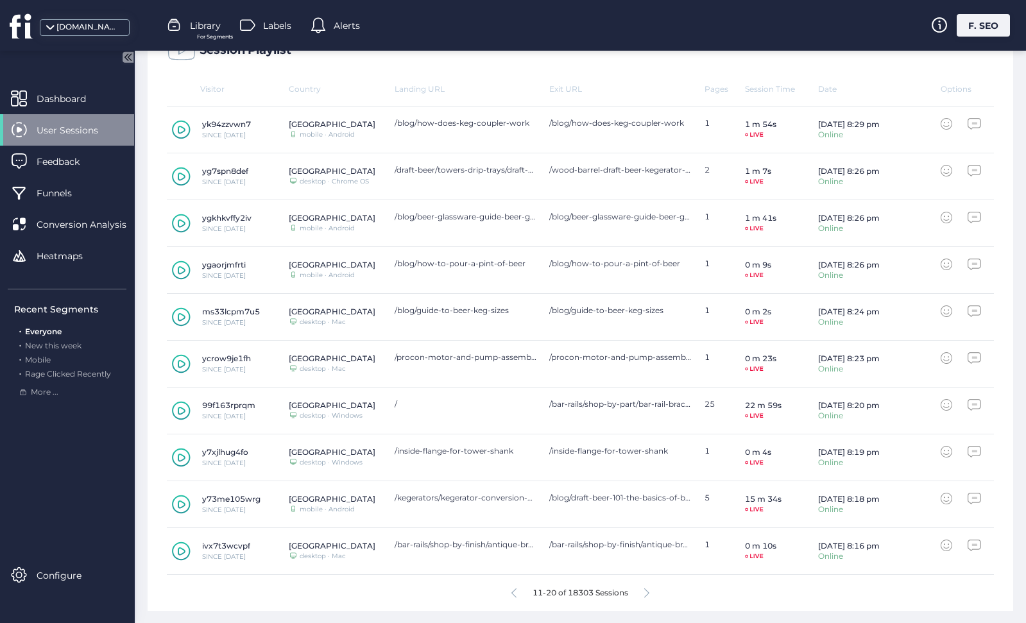
click at [647, 588] on icon at bounding box center [646, 593] width 5 height 10
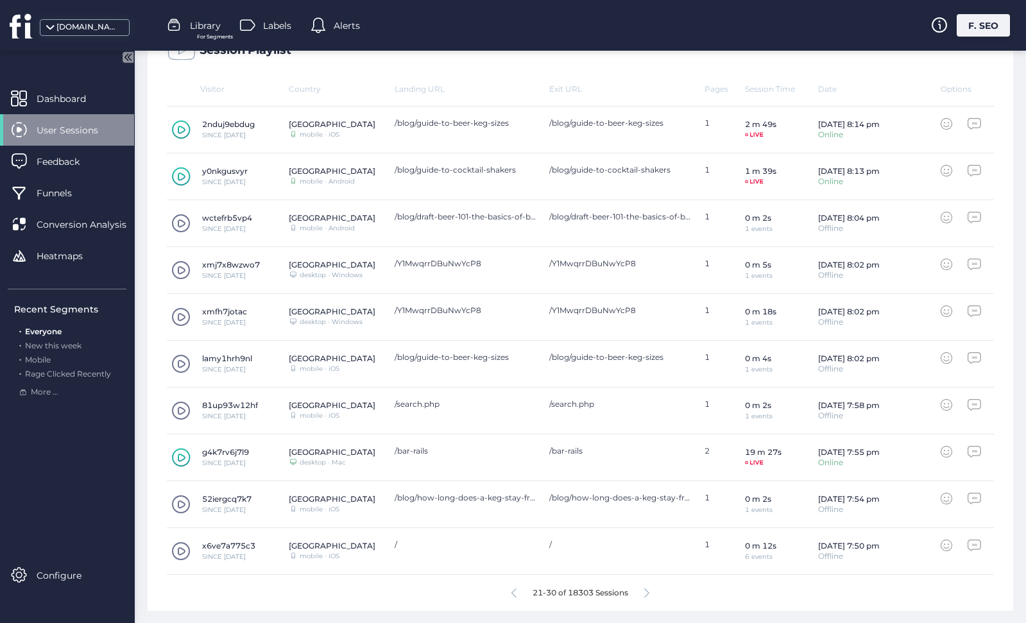
click at [647, 592] on icon at bounding box center [646, 593] width 5 height 10
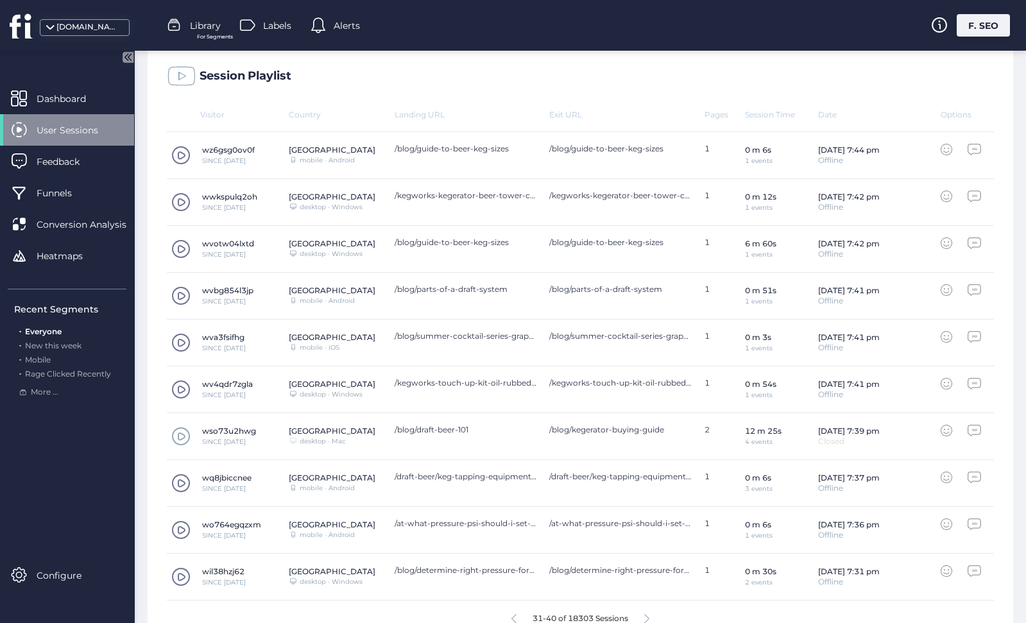
click at [179, 436] on span at bounding box center [180, 436] width 19 height 19
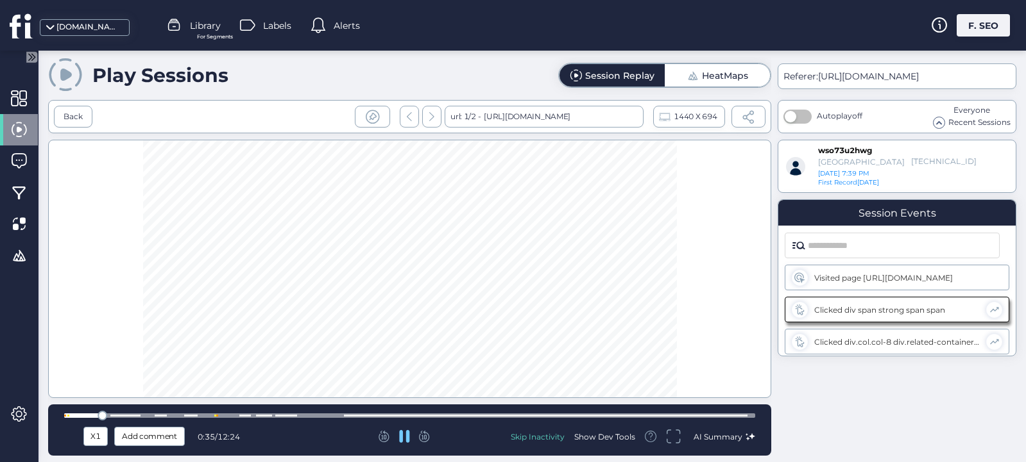
click at [429, 119] on icon at bounding box center [431, 116] width 5 height 9
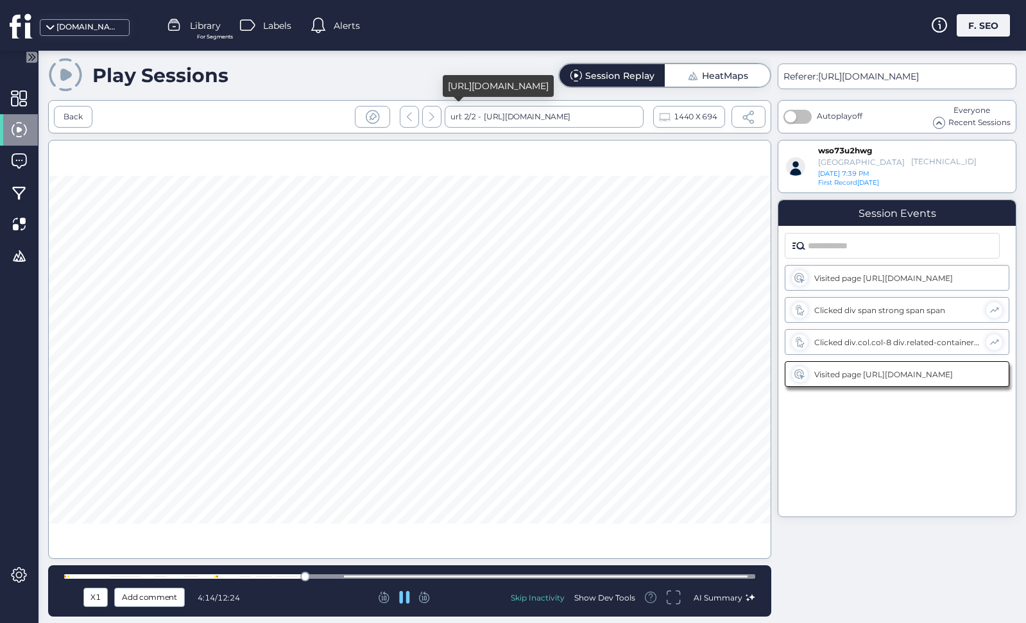
drag, startPoint x: 554, startPoint y: 87, endPoint x: 443, endPoint y: 80, distance: 111.2
click at [443, 80] on div "[URL][DOMAIN_NAME]" at bounding box center [498, 86] width 111 height 22
copy div "kegerator-buying-guide"
click at [80, 117] on div "Back" at bounding box center [73, 117] width 19 height 12
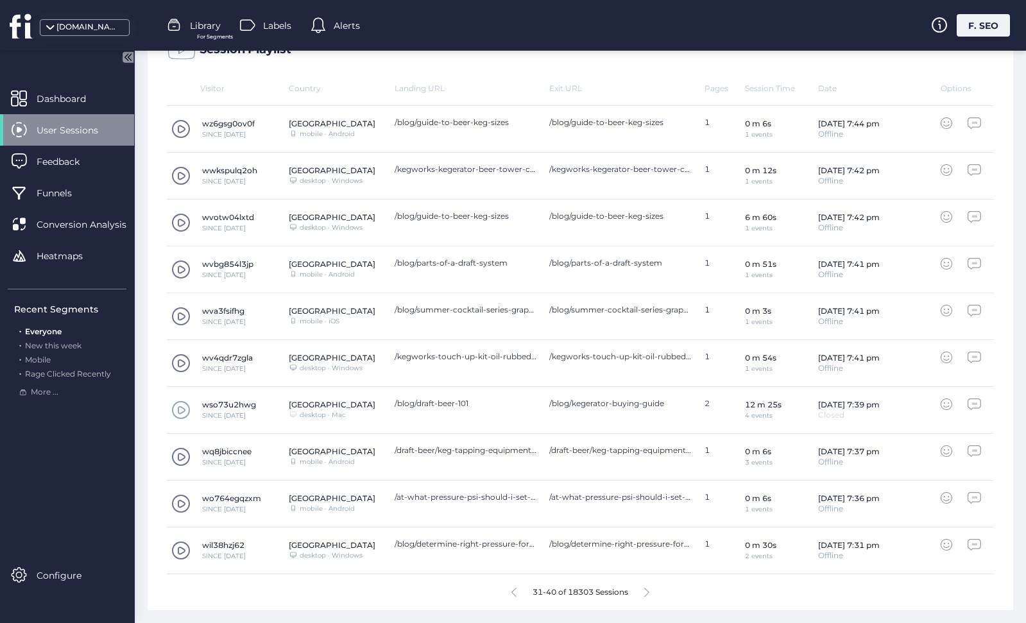
scroll to position [379, 0]
click at [648, 593] on icon at bounding box center [646, 593] width 5 height 10
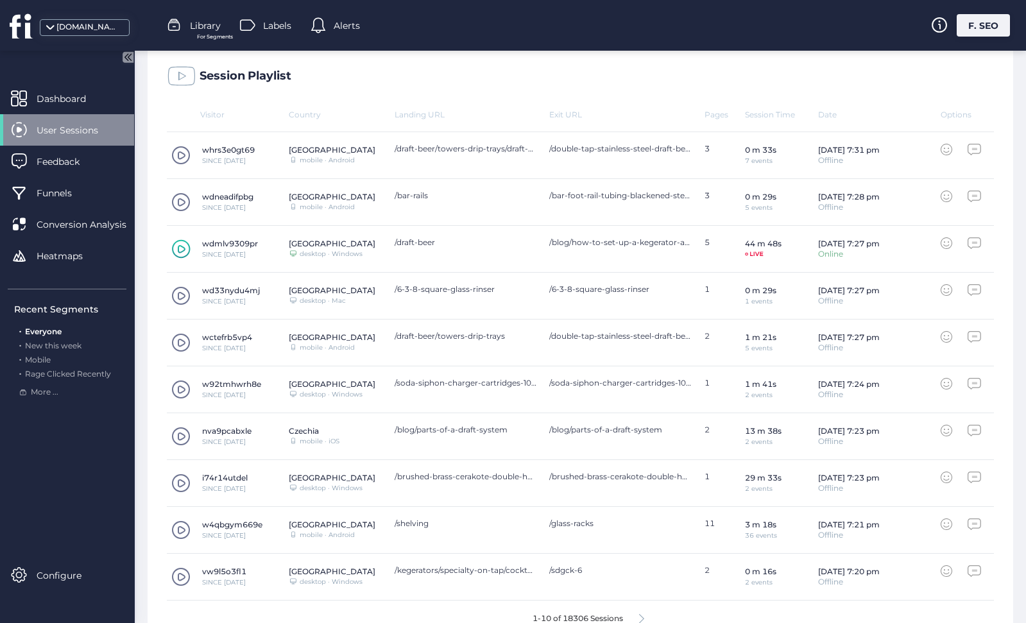
click at [180, 530] on span at bounding box center [180, 529] width 19 height 19
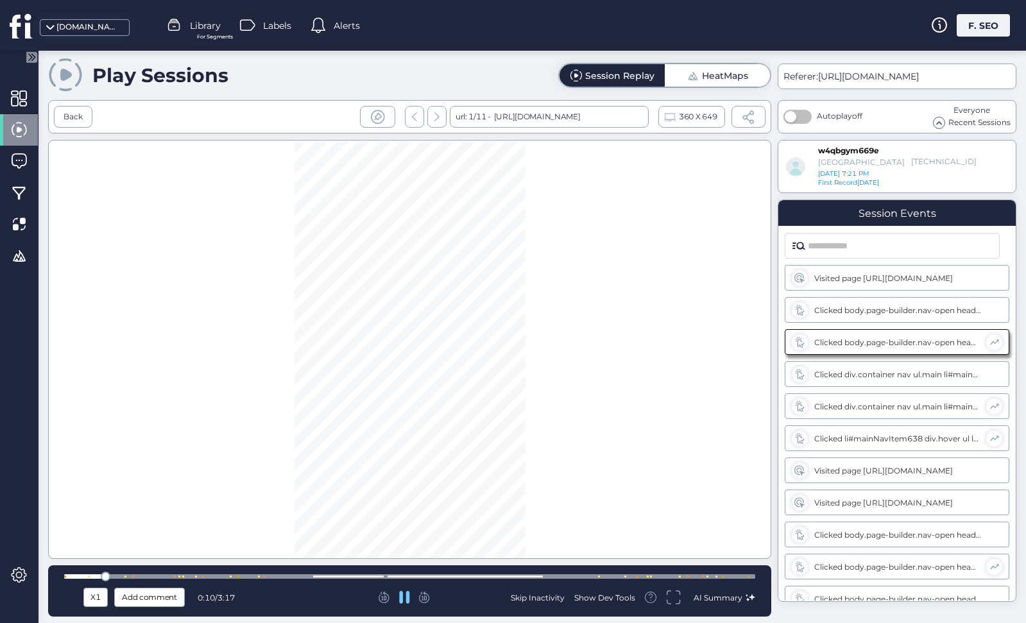
click at [437, 119] on icon at bounding box center [436, 116] width 5 height 9
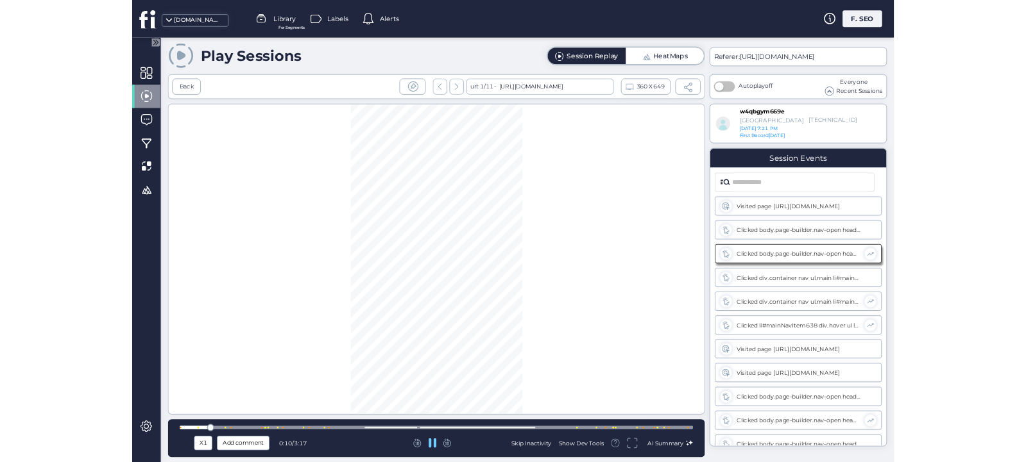
scroll to position [40, 0]
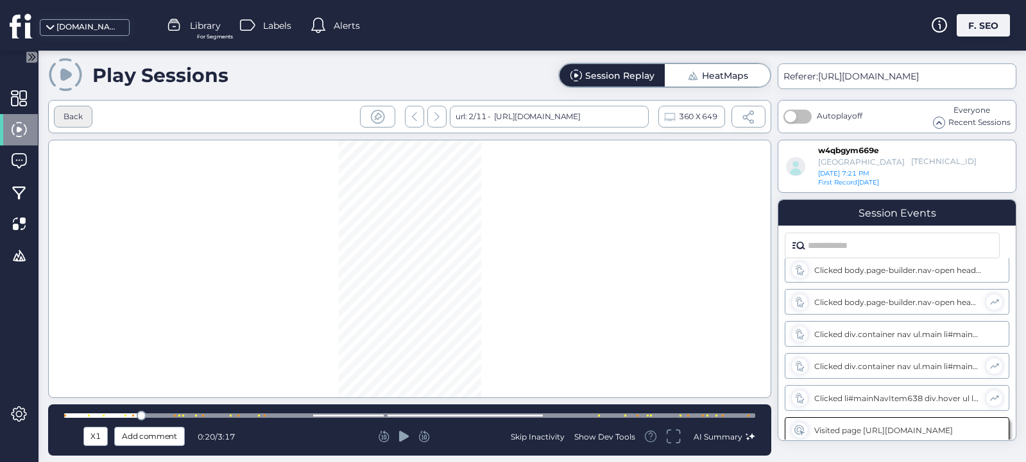
click at [66, 116] on div "Back" at bounding box center [73, 117] width 19 height 12
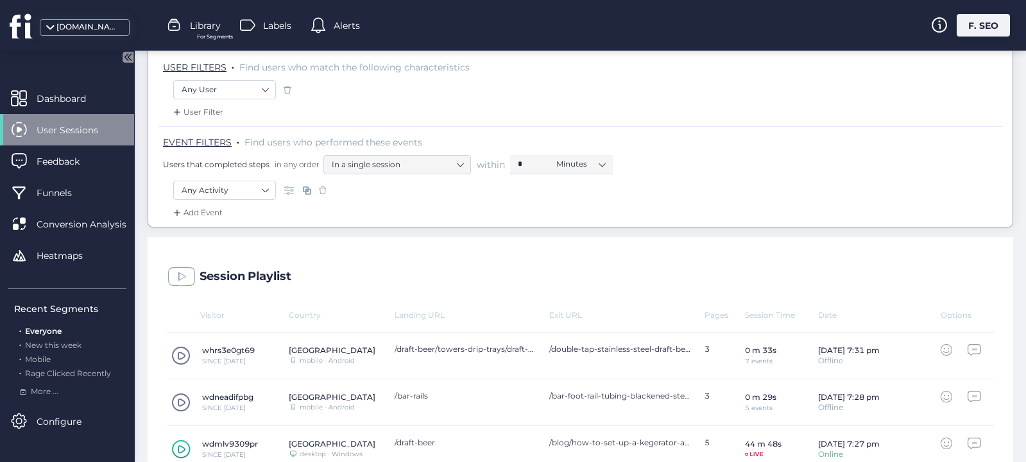
scroll to position [161, 0]
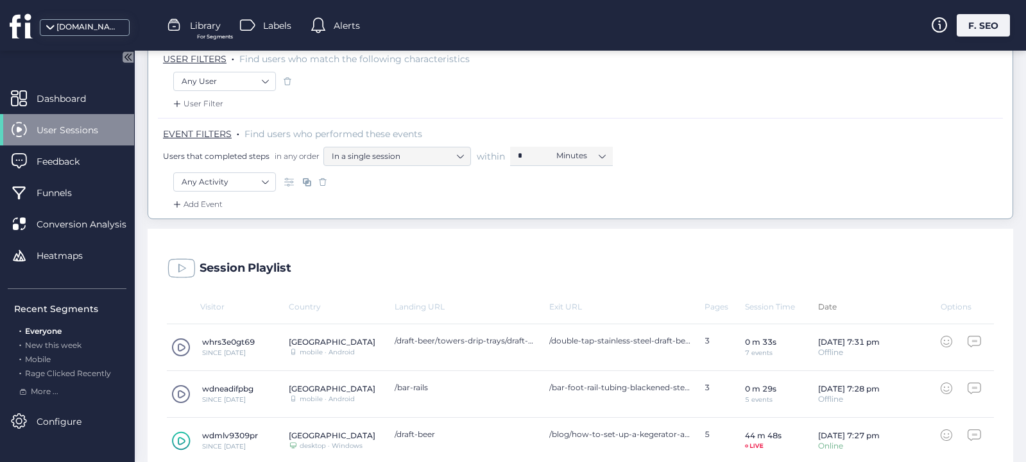
click at [833, 308] on div "Date" at bounding box center [879, 307] width 122 height 10
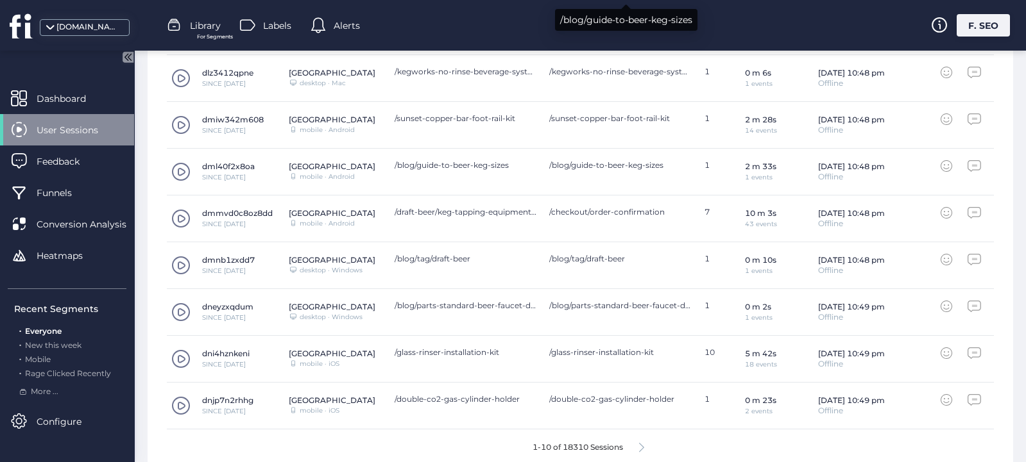
scroll to position [527, 0]
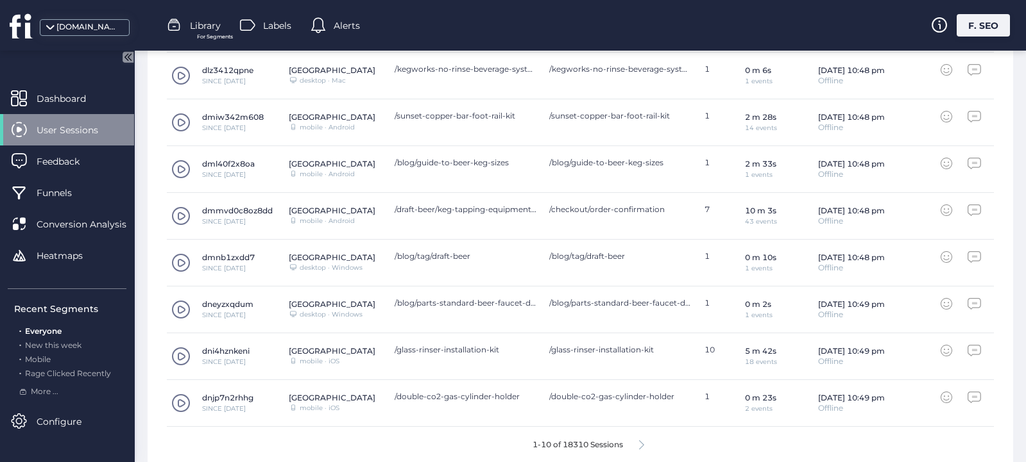
click at [642, 445] on icon at bounding box center [641, 446] width 5 height 10
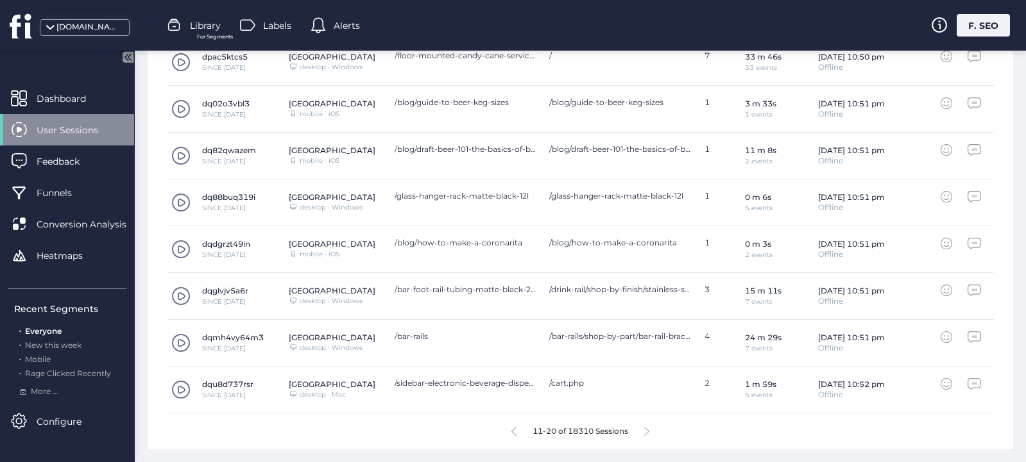
scroll to position [539, 0]
click at [180, 343] on span at bounding box center [180, 343] width 19 height 19
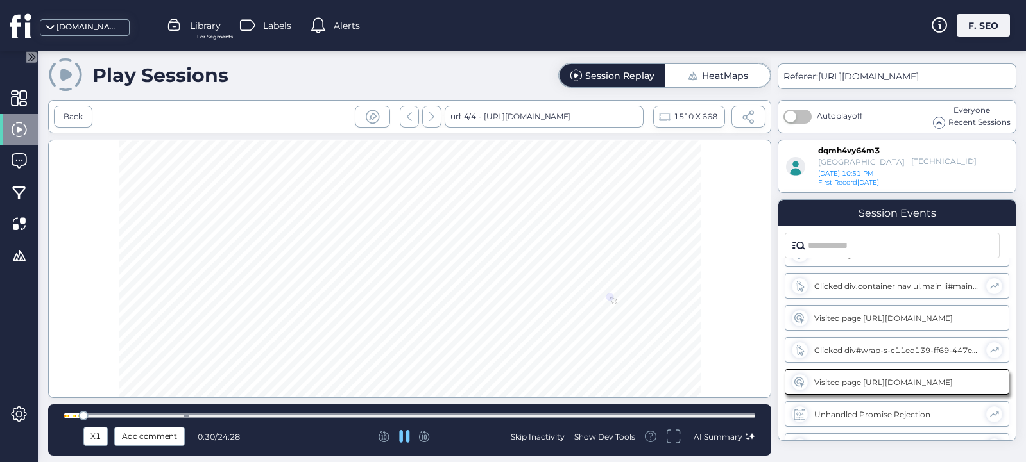
scroll to position [152, 0]
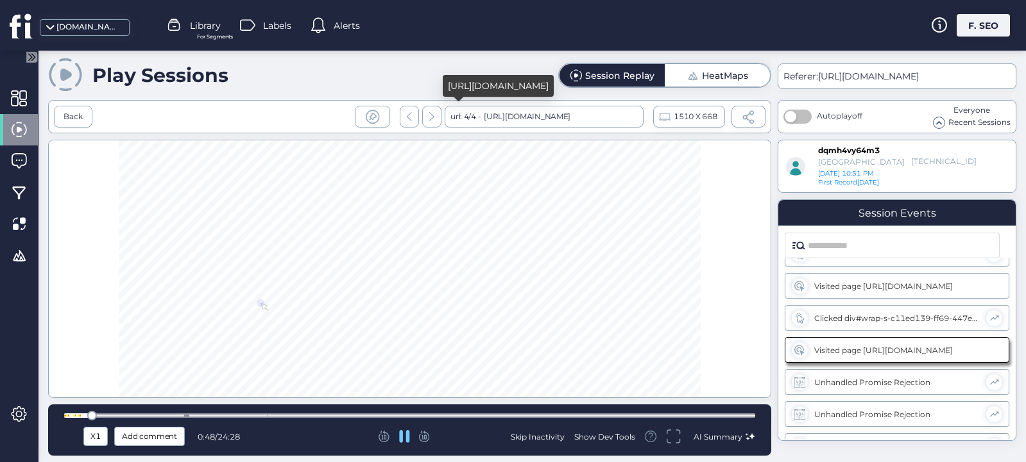
drag, startPoint x: 573, startPoint y: 58, endPoint x: 525, endPoint y: 69, distance: 48.7
click at [525, 75] on div "[URL][DOMAIN_NAME]" at bounding box center [498, 86] width 111 height 22
copy div "bar-rails/shop-by-part"
click at [92, 118] on div "Back" at bounding box center [73, 117] width 38 height 22
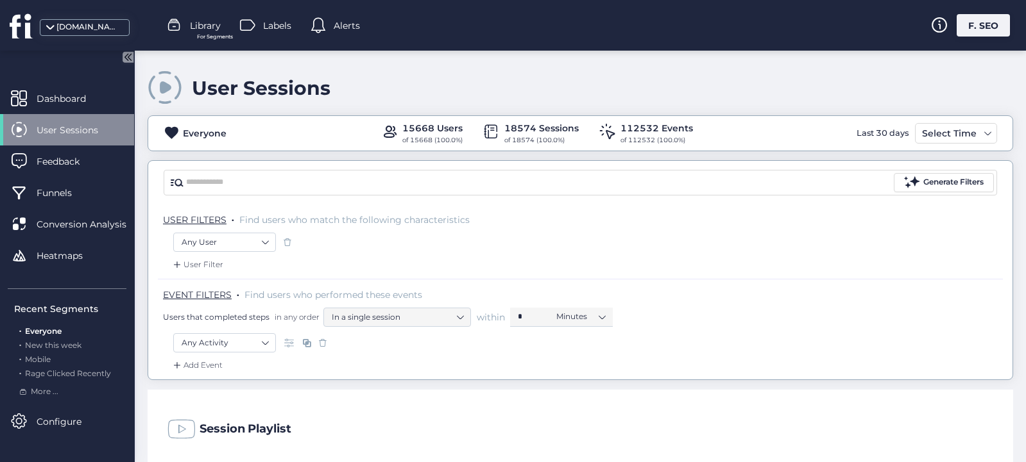
click at [291, 344] on span at bounding box center [290, 343] width 13 height 13
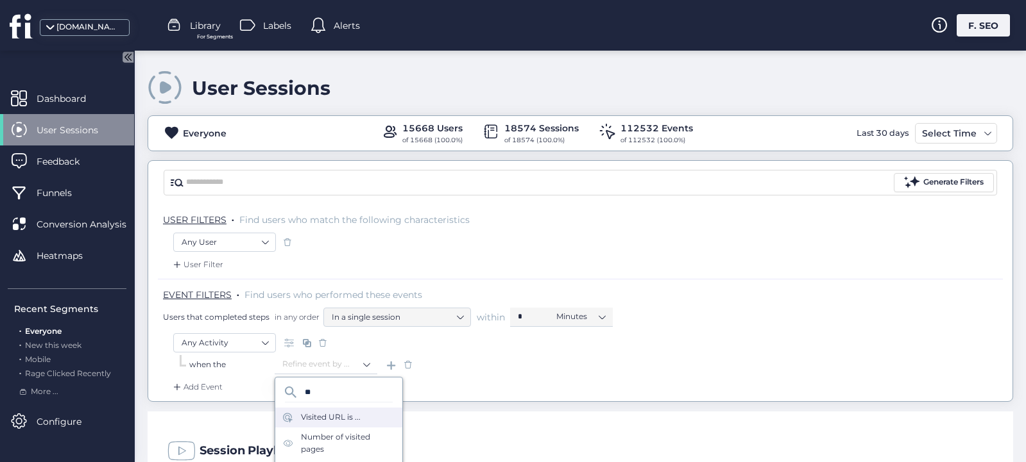
type input "**"
click at [328, 416] on div "Visited URL is ..." at bounding box center [331, 418] width 60 height 12
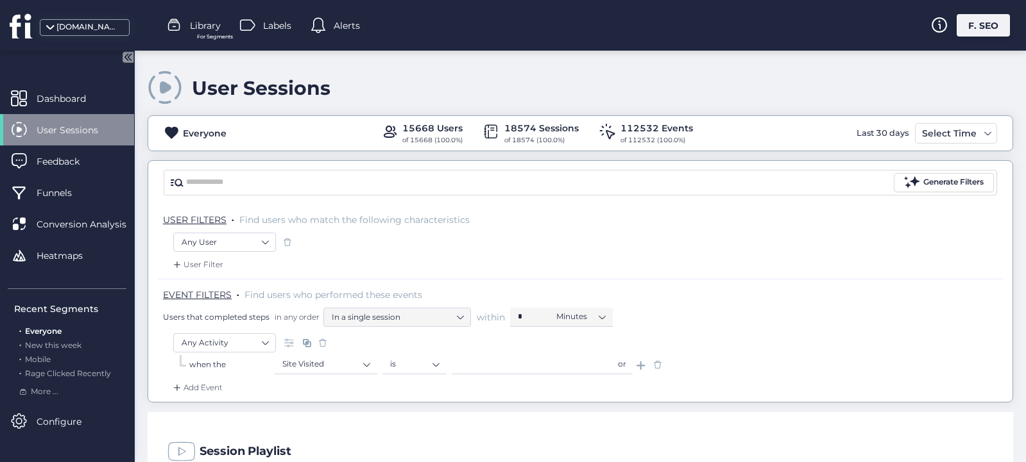
click at [471, 368] on input "text" at bounding box center [532, 364] width 160 height 19
paste input "**********"
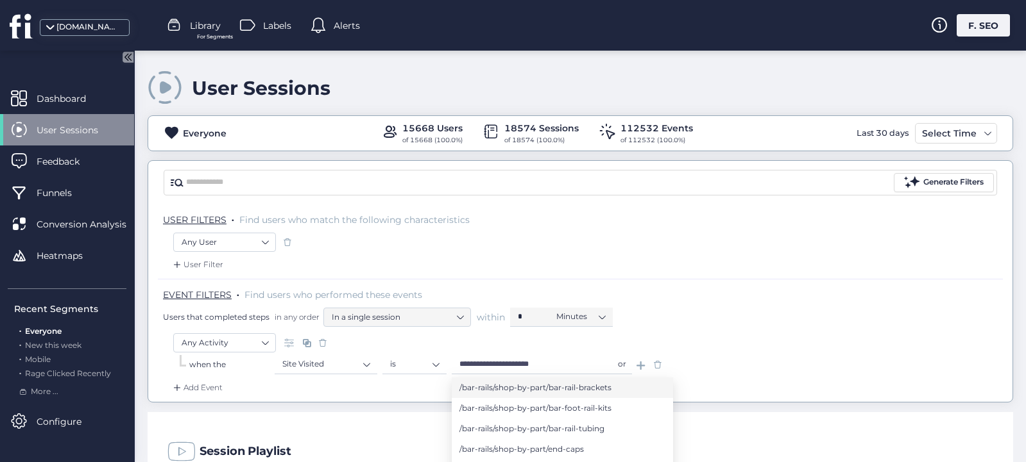
click at [530, 385] on span "/bar-rails/shop-by-part/bar-rail-brackets" at bounding box center [535, 388] width 152 height 14
type input "**********"
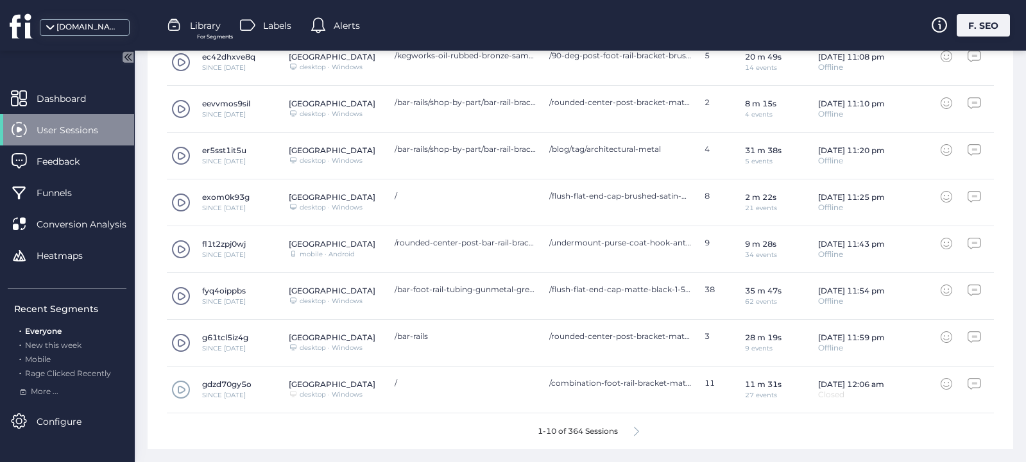
scroll to position [594, 0]
click at [641, 430] on div "1-10 of 364 Sessions" at bounding box center [580, 432] width 827 height 36
click at [637, 432] on icon at bounding box center [636, 433] width 5 height 10
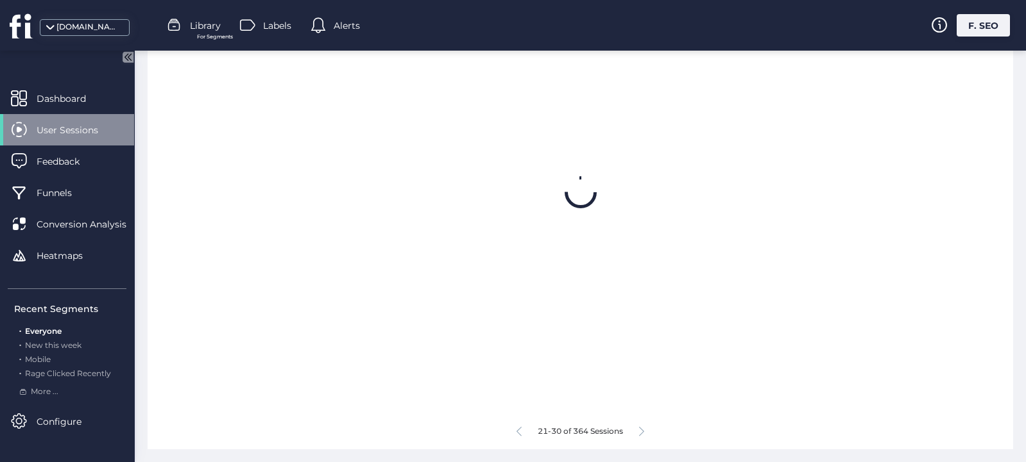
scroll to position [568, 0]
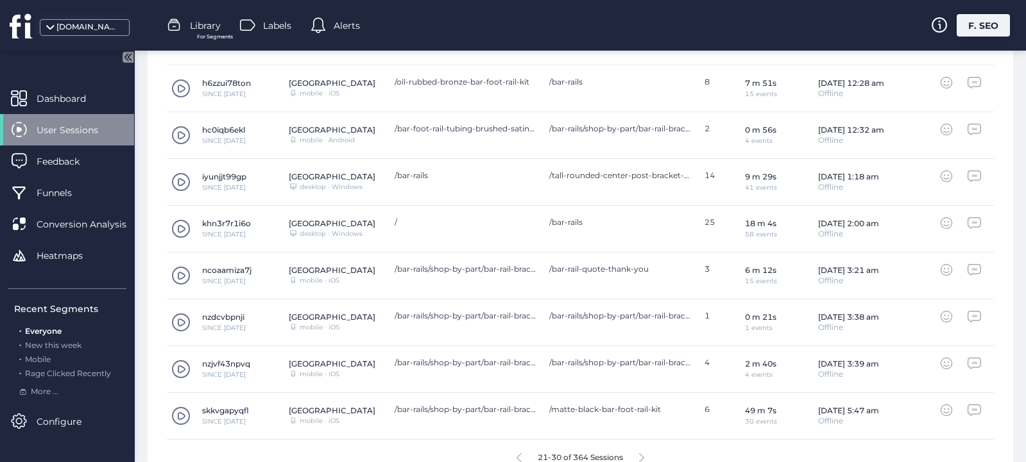
click at [637, 432] on div "skkvgapyqfl SINCE [DATE] United States mobile · iOS /bar-rails/shop-by-part/bar…" at bounding box center [580, 416] width 827 height 47
click at [640, 453] on div at bounding box center [641, 458] width 5 height 10
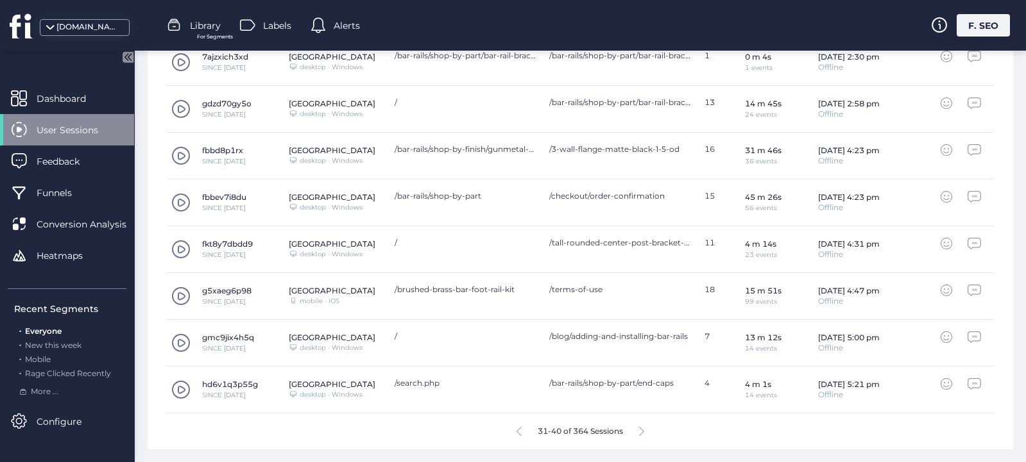
scroll to position [594, 0]
click at [646, 430] on div "31-40 of 364 Sessions" at bounding box center [580, 432] width 827 height 36
click at [643, 432] on icon at bounding box center [641, 433] width 5 height 10
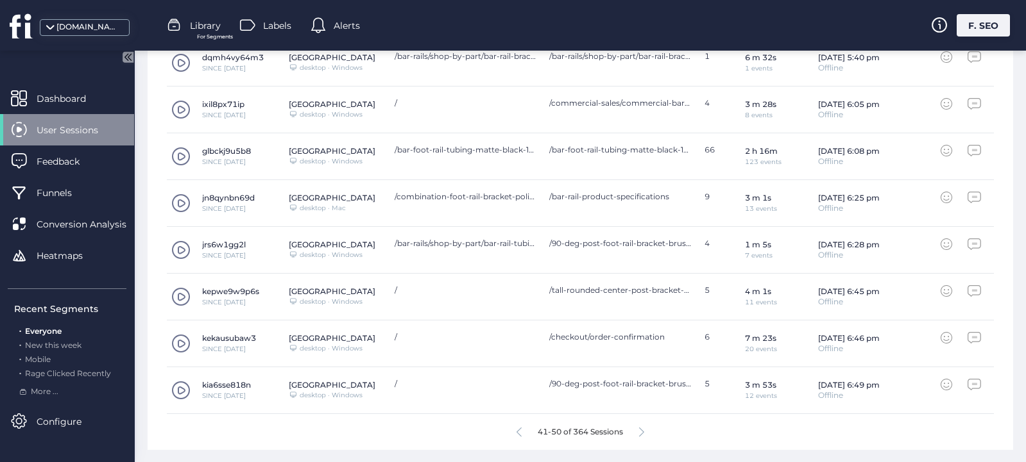
click at [644, 432] on icon at bounding box center [641, 433] width 5 height 10
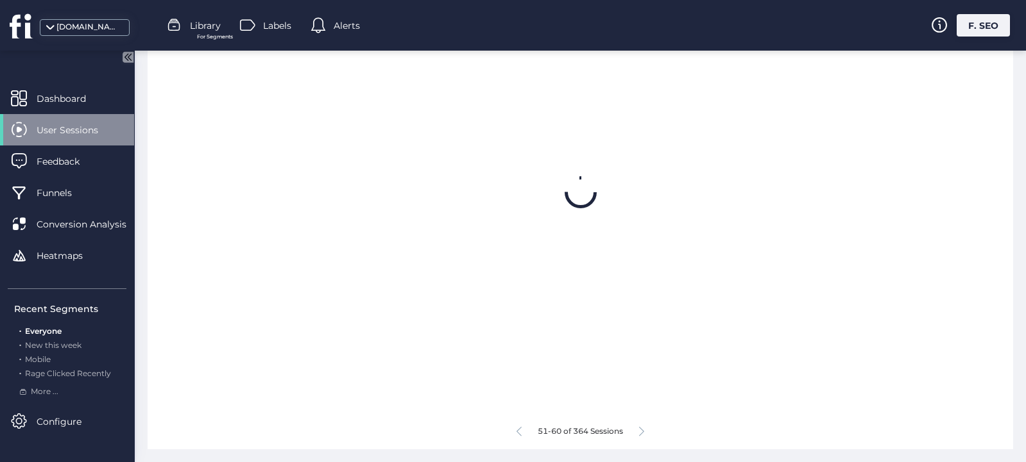
scroll to position [568, 0]
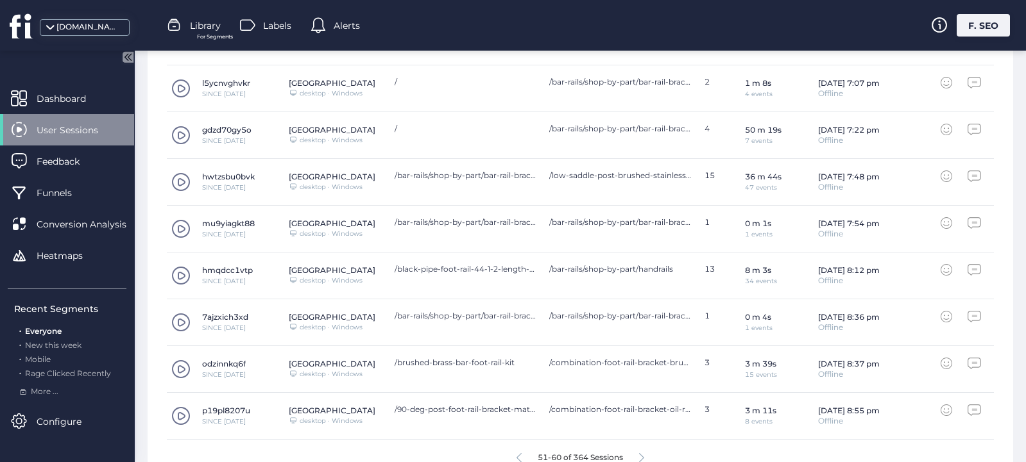
click at [643, 458] on icon at bounding box center [641, 458] width 5 height 10
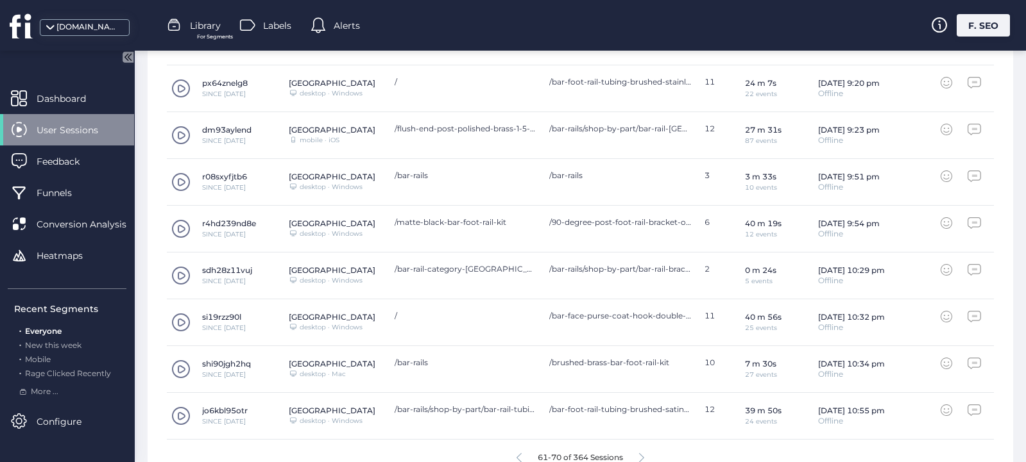
scroll to position [0, 0]
click at [640, 455] on icon at bounding box center [641, 458] width 5 height 10
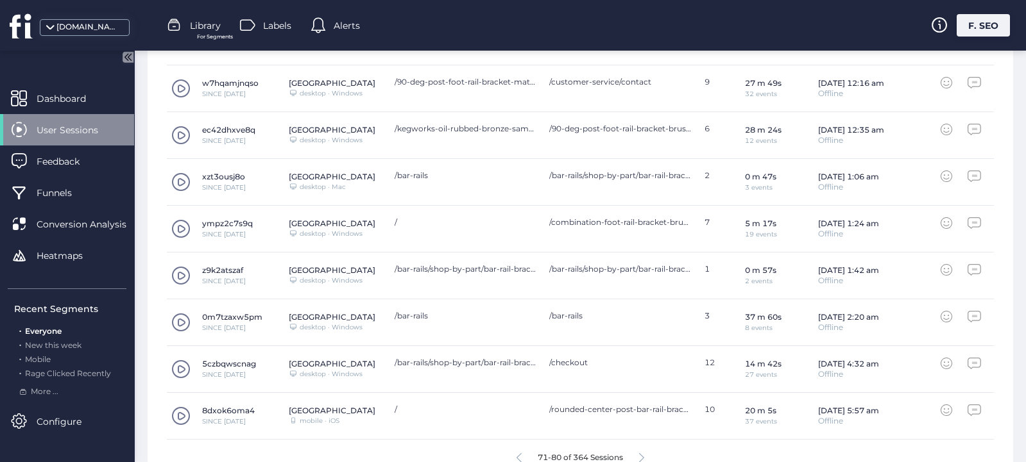
click at [641, 456] on icon at bounding box center [641, 458] width 5 height 10
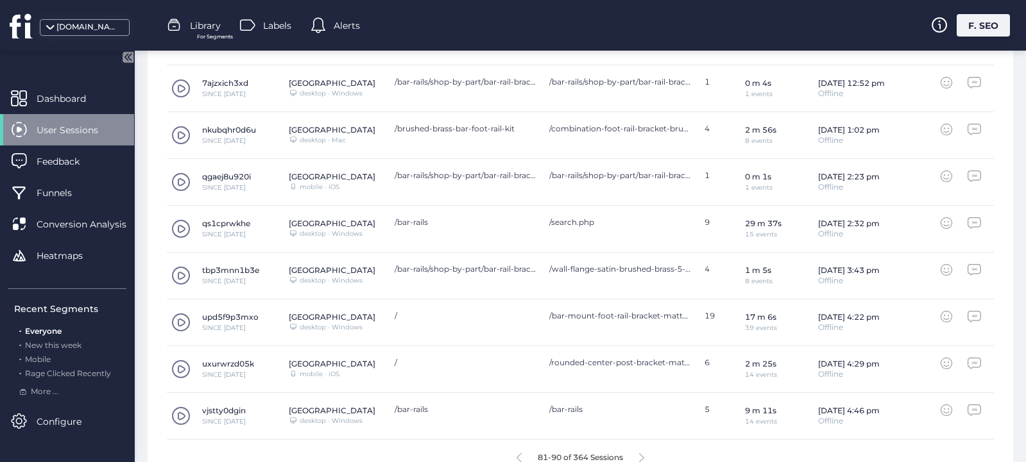
click at [643, 457] on icon at bounding box center [641, 458] width 5 height 10
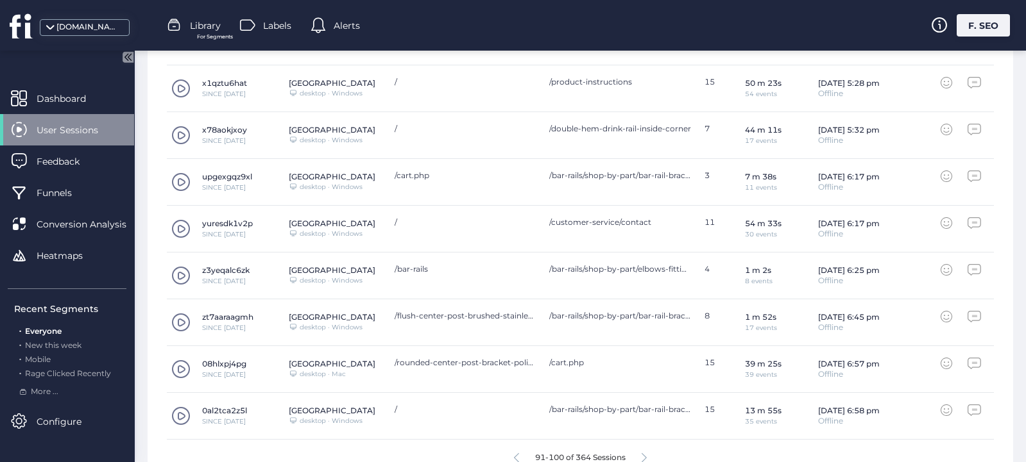
click at [644, 455] on icon at bounding box center [643, 458] width 5 height 10
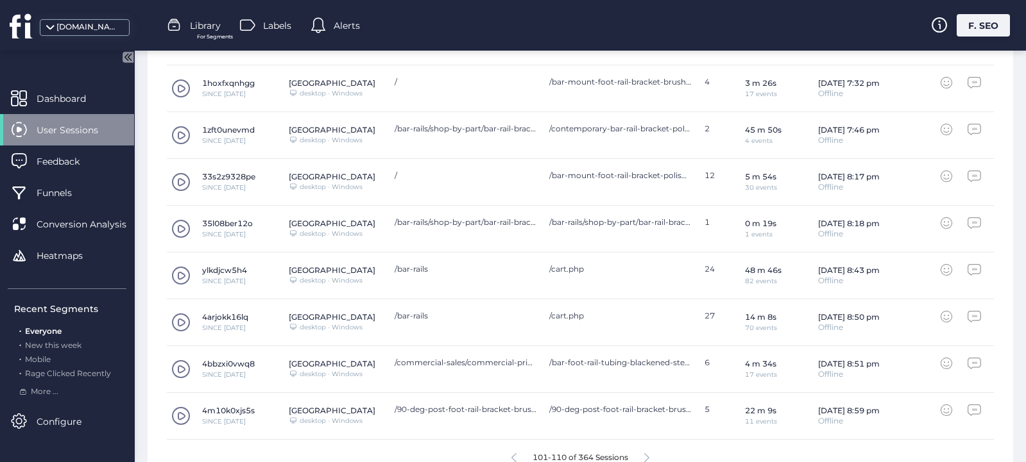
click at [645, 451] on div "101-110 of 364 Sessions" at bounding box center [580, 458] width 827 height 36
click at [645, 453] on div "101-110 of 364 Sessions" at bounding box center [580, 458] width 827 height 36
click at [648, 456] on icon at bounding box center [646, 458] width 5 height 10
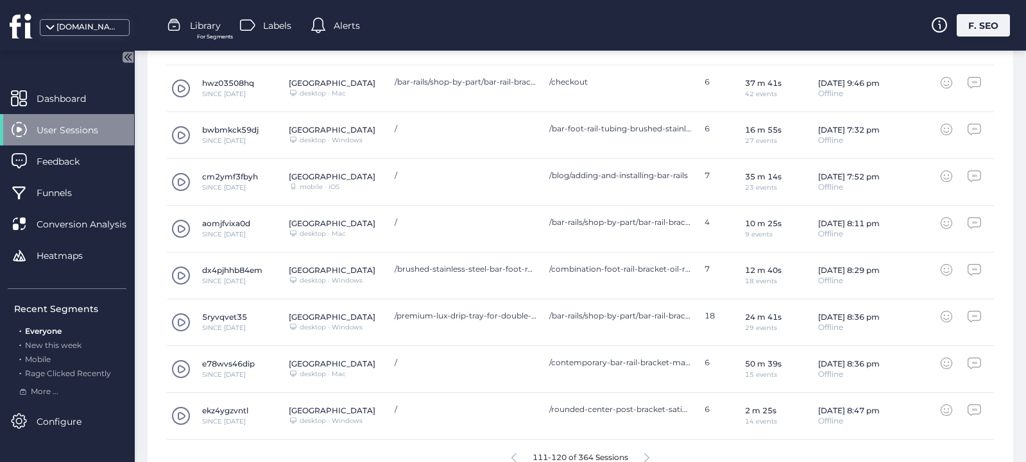
click at [649, 458] on icon at bounding box center [646, 458] width 5 height 10
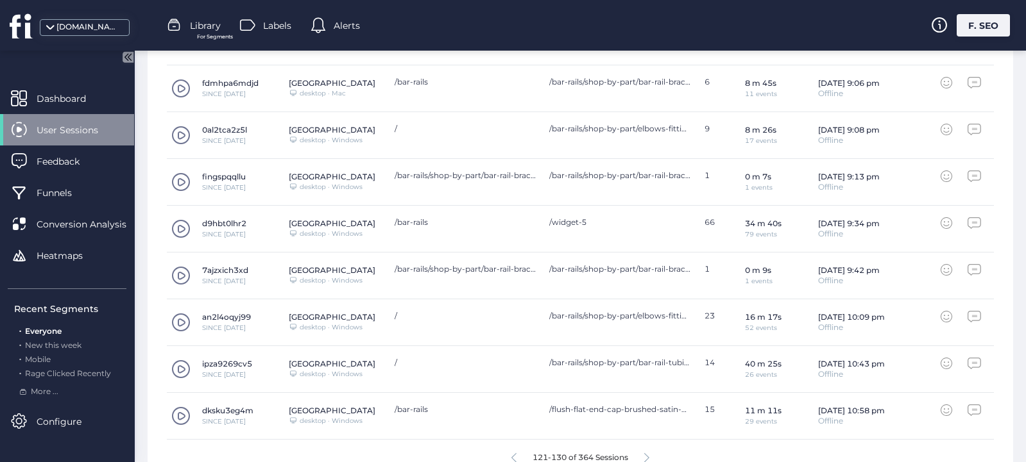
click at [648, 456] on icon at bounding box center [646, 458] width 5 height 10
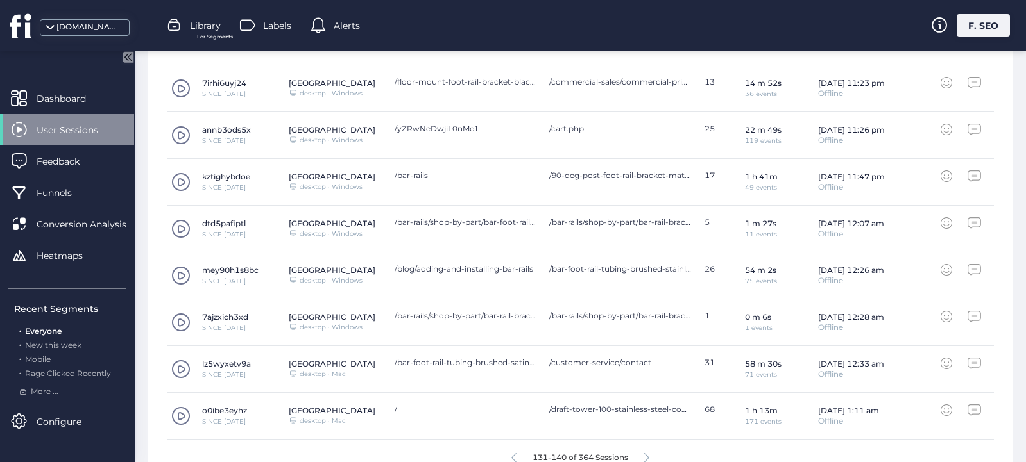
click at [648, 455] on icon at bounding box center [646, 458] width 5 height 10
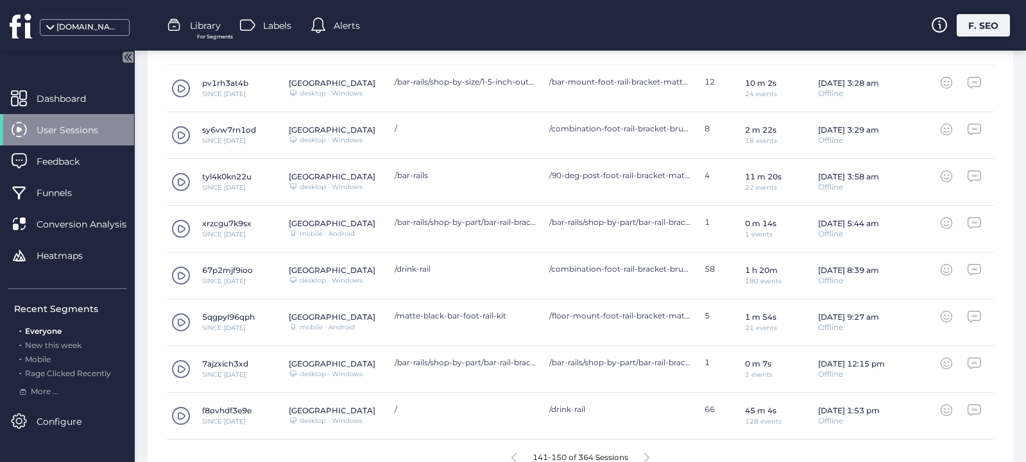
click at [648, 455] on icon at bounding box center [646, 458] width 5 height 10
click at [648, 457] on icon at bounding box center [646, 458] width 5 height 10
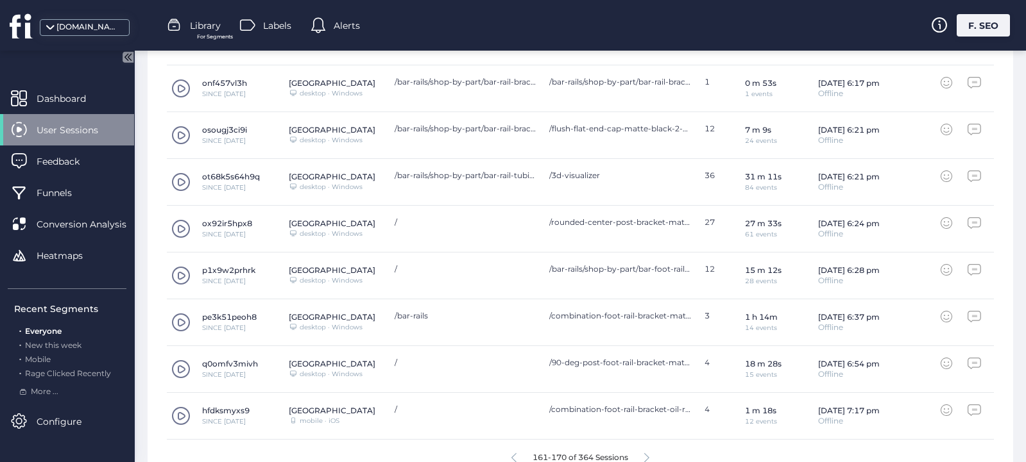
click at [648, 457] on icon at bounding box center [646, 458] width 5 height 10
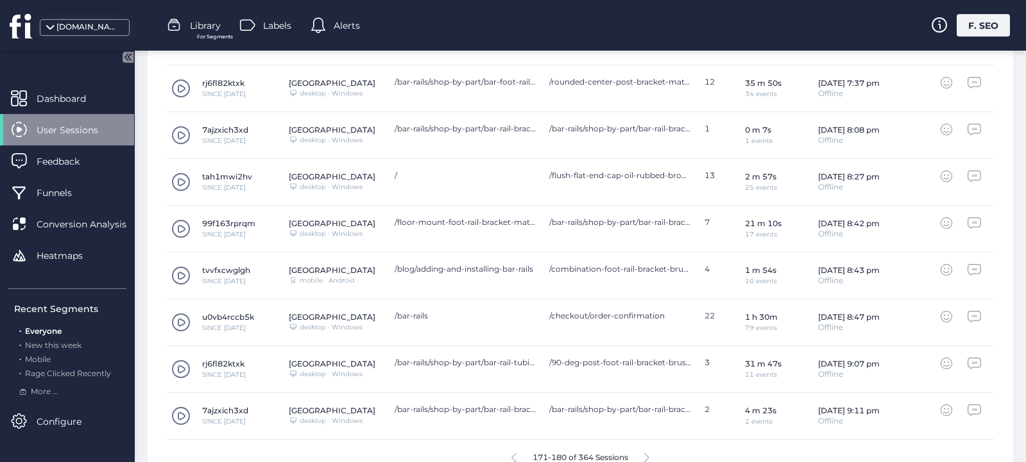
click at [648, 458] on icon at bounding box center [646, 458] width 5 height 10
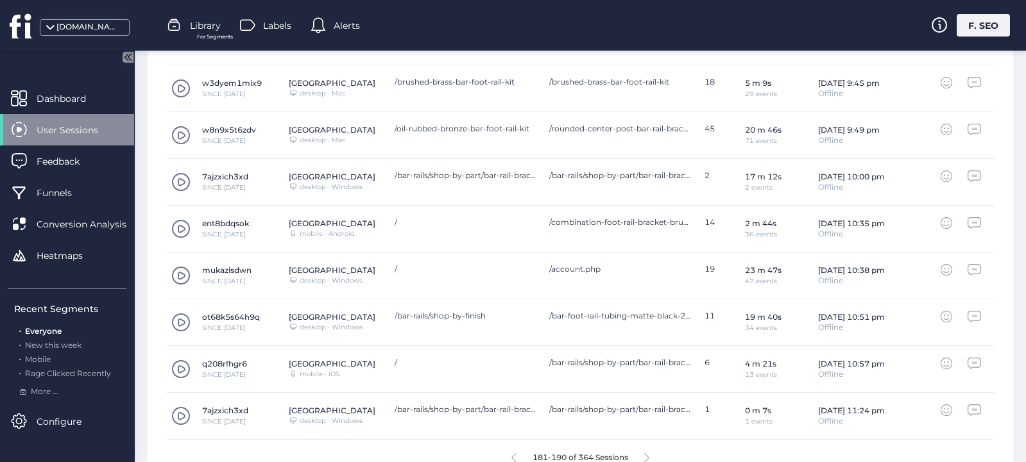
click at [178, 321] on span at bounding box center [180, 322] width 19 height 19
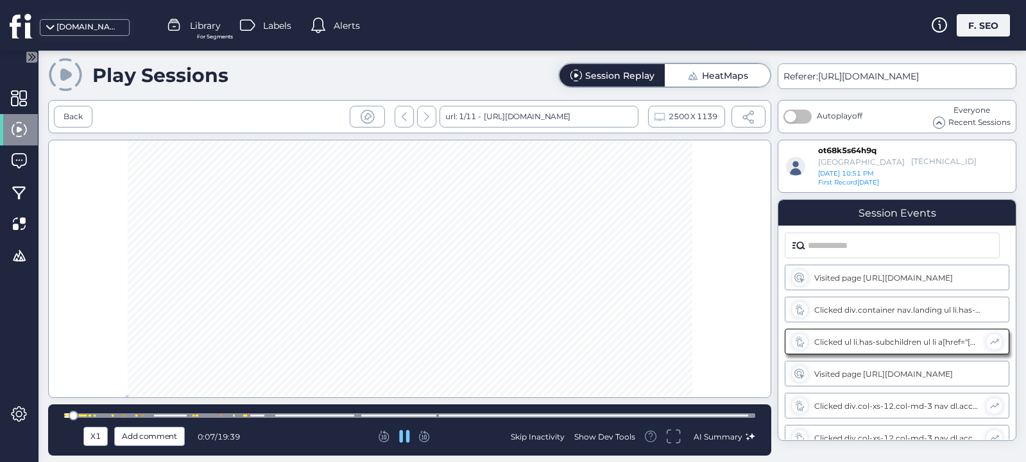
scroll to position [24, 0]
click at [418, 114] on div at bounding box center [426, 117] width 19 height 22
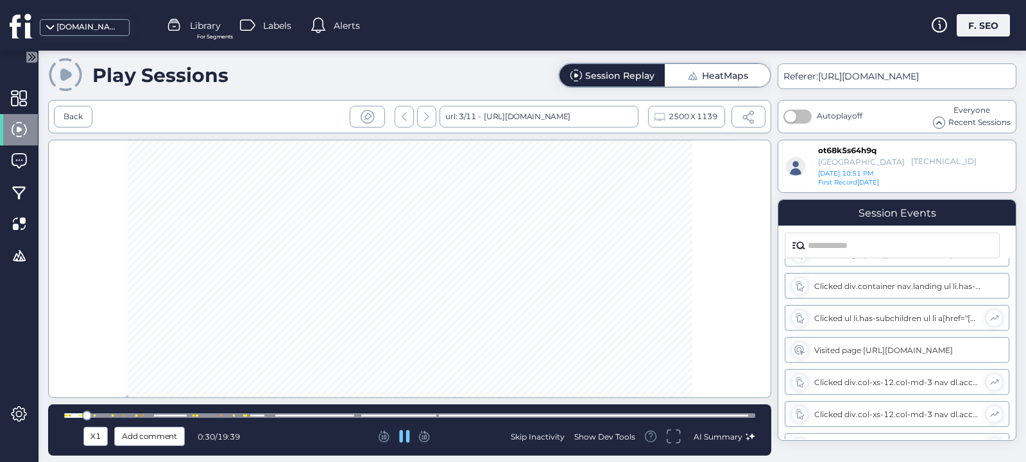
scroll to position [184, 0]
click at [403, 437] on icon at bounding box center [404, 436] width 10 height 13
click at [404, 436] on icon at bounding box center [404, 436] width 10 height 11
